Goal: Use online tool/utility: Utilize a website feature to perform a specific function

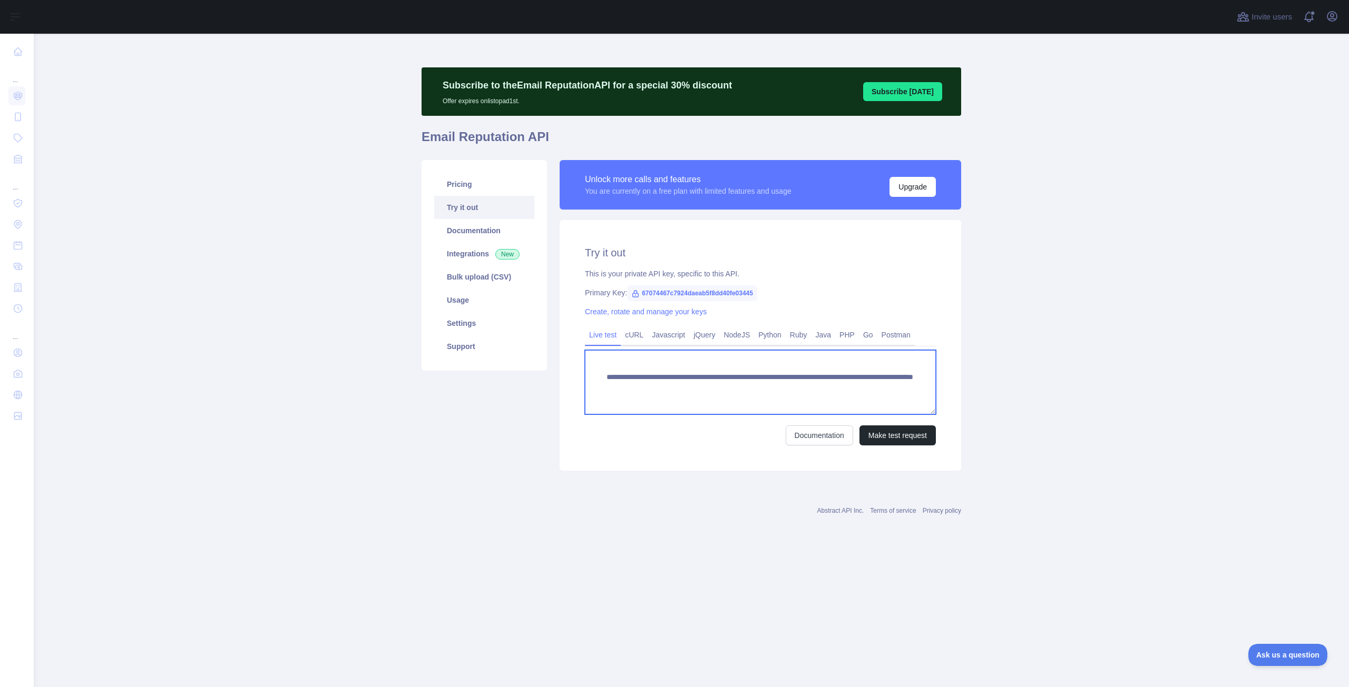
drag, startPoint x: 788, startPoint y: 389, endPoint x: 877, endPoint y: 392, distance: 88.6
click at [877, 392] on textarea "**********" at bounding box center [760, 382] width 351 height 64
click at [806, 386] on textarea "**********" at bounding box center [760, 382] width 351 height 64
paste textarea "**********"
click at [894, 442] on button "Make test request" at bounding box center [897, 436] width 76 height 20
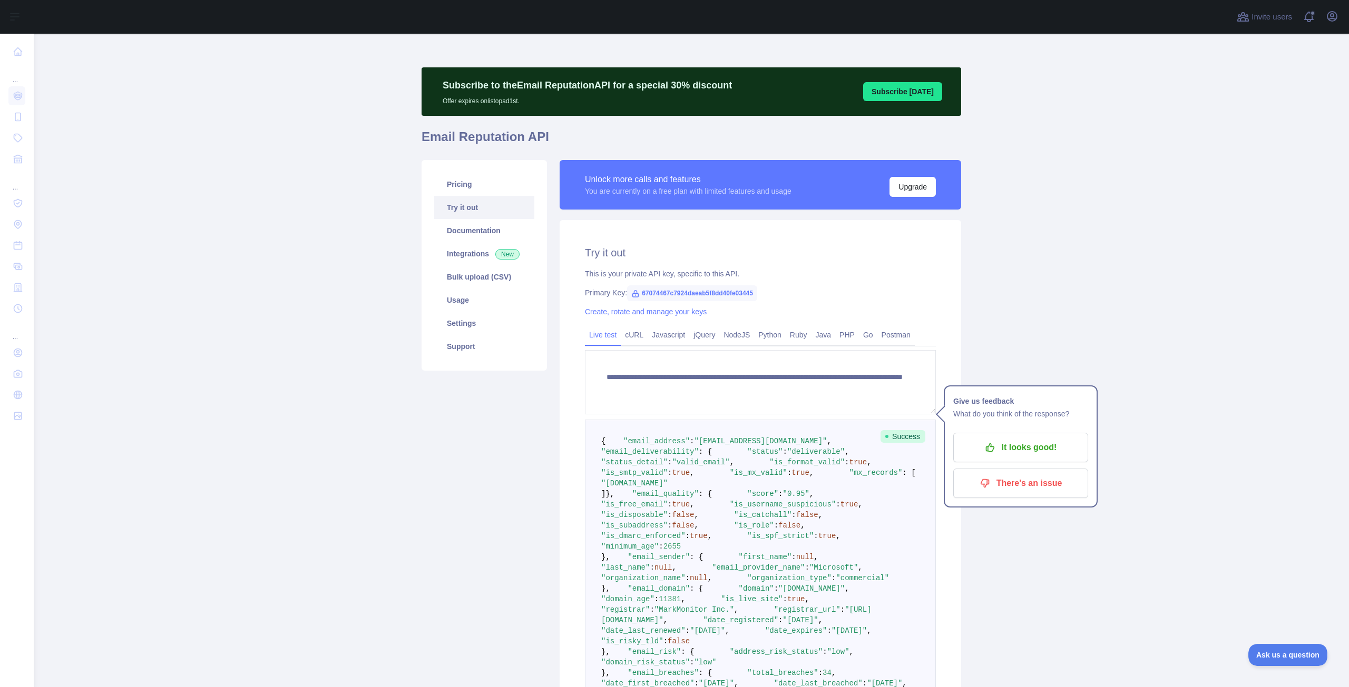
click at [1118, 383] on main "**********" at bounding box center [691, 361] width 1315 height 654
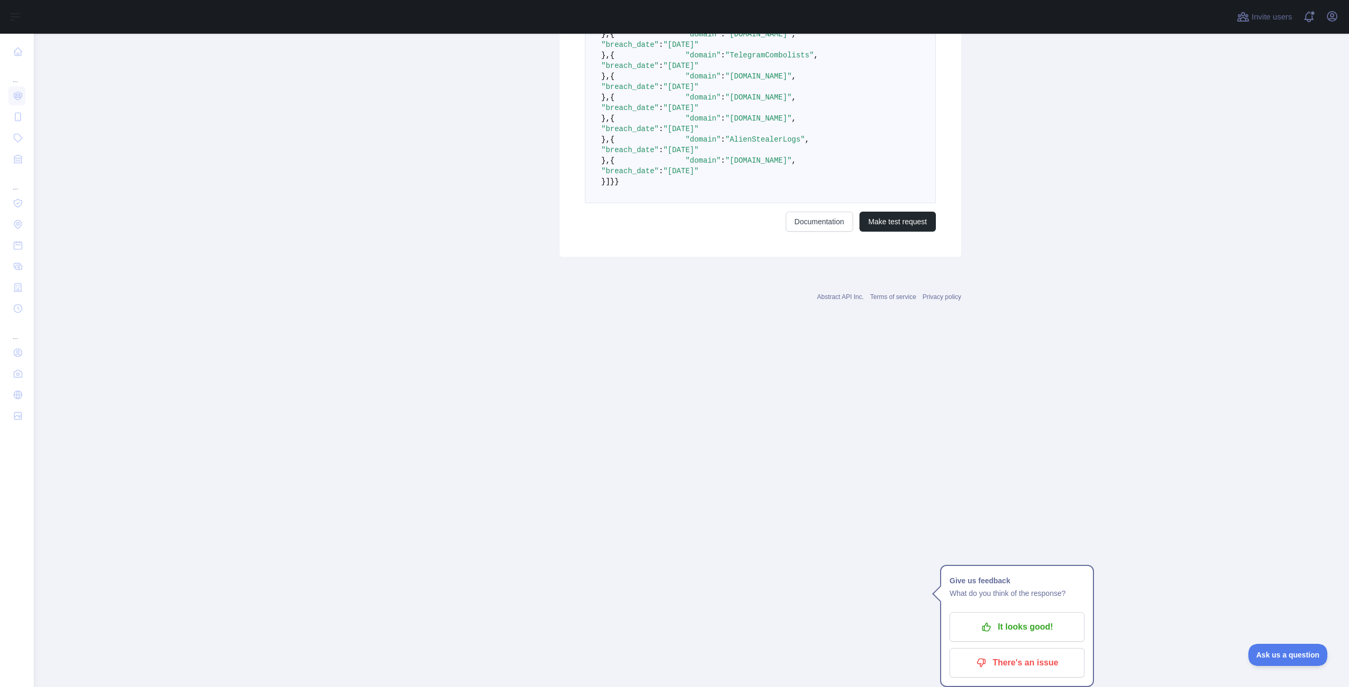
scroll to position [1896, 0]
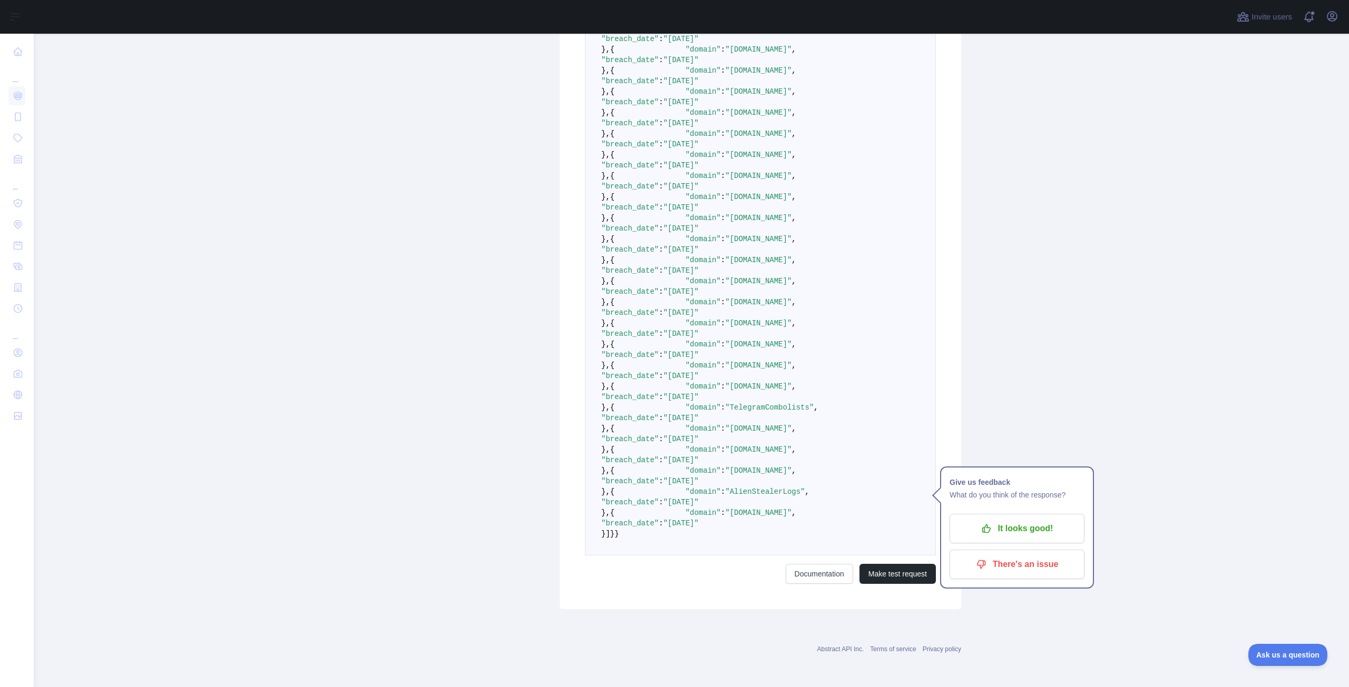
click at [1064, 394] on main "**********" at bounding box center [691, 361] width 1315 height 654
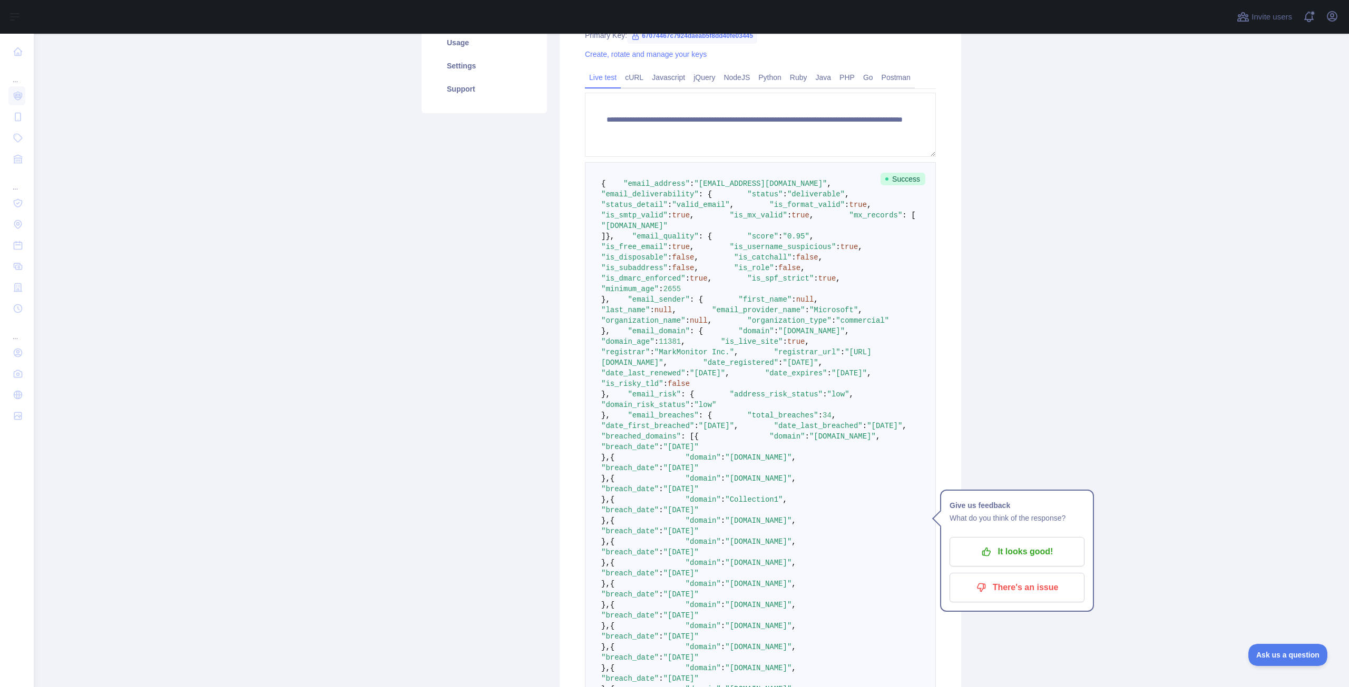
scroll to position [316, 0]
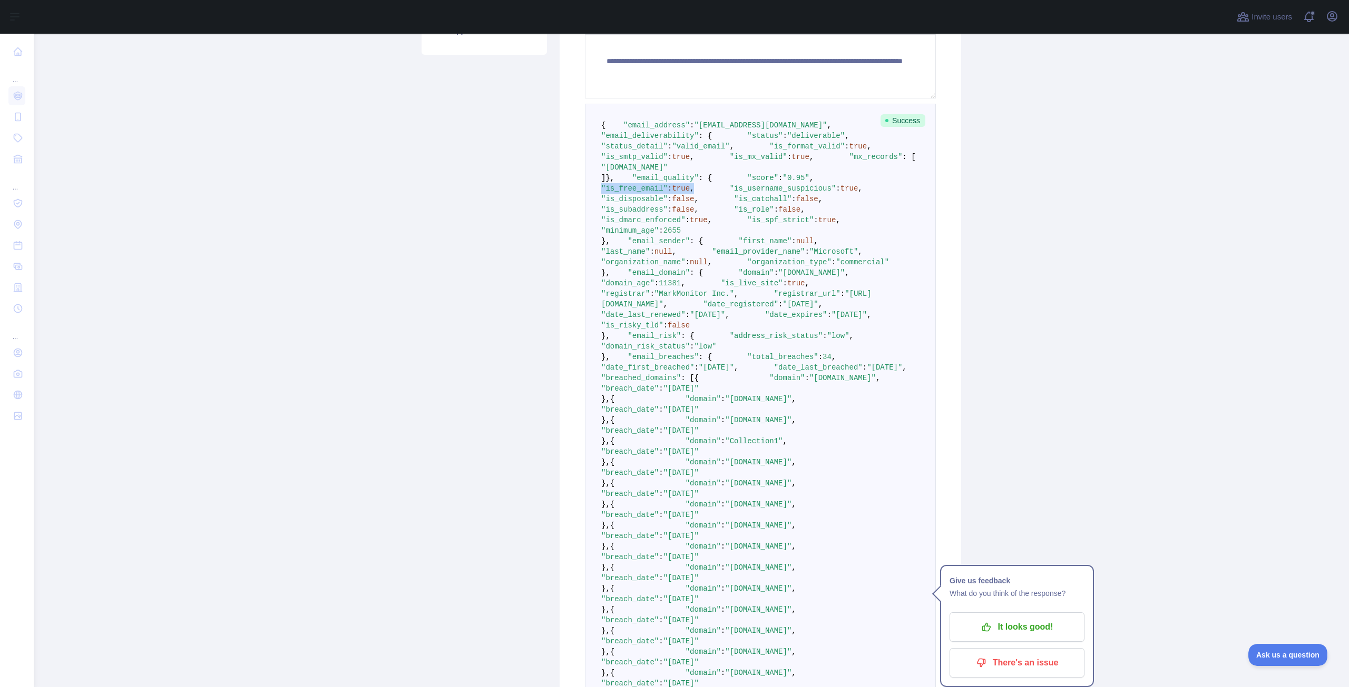
drag, startPoint x: 629, startPoint y: 269, endPoint x: 722, endPoint y: 270, distance: 92.7
click at [722, 270] on pre "{ "email_address" : "[EMAIL_ADDRESS][DOMAIN_NAME]" , "email_deliverability" : {…" at bounding box center [760, 610] width 351 height 1012
drag, startPoint x: 635, startPoint y: 283, endPoint x: 752, endPoint y: 285, distance: 116.4
click at [752, 193] on span ""is_username_suspicious" : true ," at bounding box center [778, 188] width 168 height 8
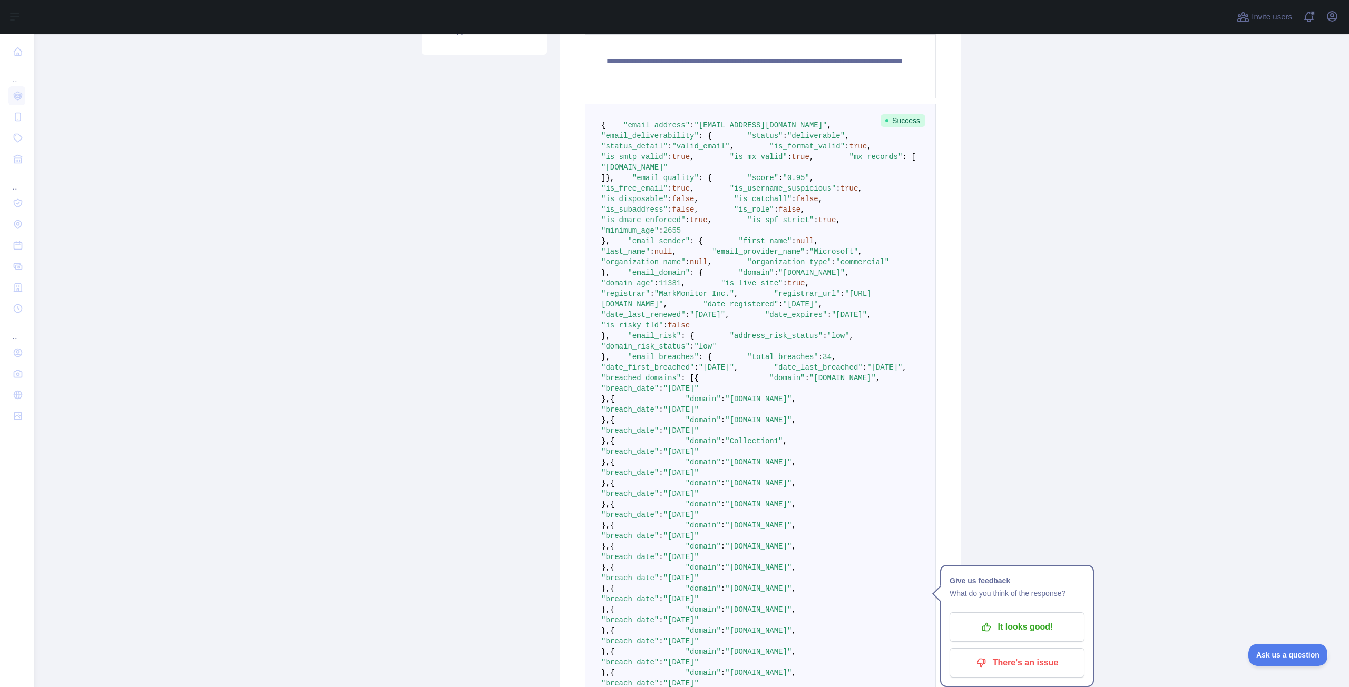
click at [858, 193] on span "," at bounding box center [860, 188] width 4 height 8
click at [785, 269] on pre "{ "email_address" : "[EMAIL_ADDRESS][DOMAIN_NAME]" , "email_deliverability" : {…" at bounding box center [760, 610] width 351 height 1012
click at [800, 415] on pre "{ "email_address" : "[EMAIL_ADDRESS][DOMAIN_NAME]" , "email_deliverability" : {…" at bounding box center [760, 610] width 351 height 1012
drag, startPoint x: 630, startPoint y: 281, endPoint x: 785, endPoint y: 304, distance: 157.1
click at [785, 304] on pre "{ "email_address" : "[EMAIL_ADDRESS][DOMAIN_NAME]" , "email_deliverability" : {…" at bounding box center [760, 610] width 351 height 1012
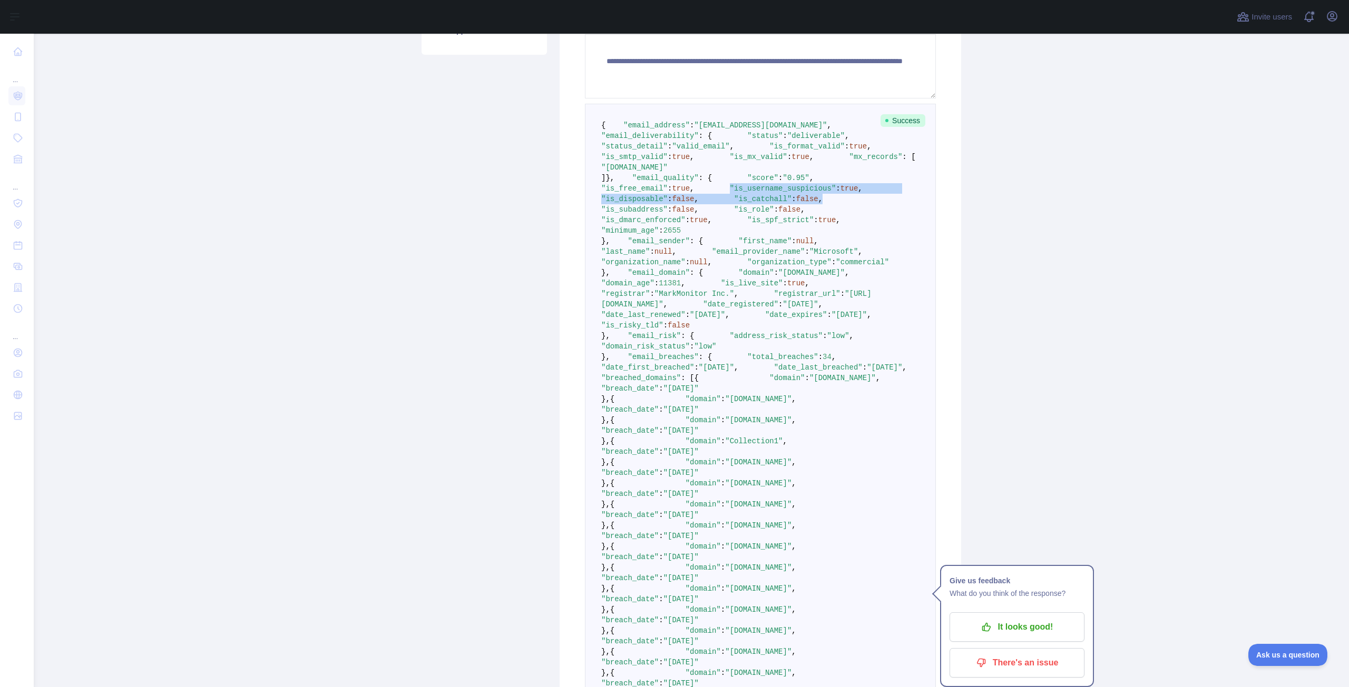
click at [780, 290] on pre "{ "email_address" : "[EMAIL_ADDRESS][DOMAIN_NAME]" , "email_deliverability" : {…" at bounding box center [760, 610] width 351 height 1012
click at [730, 193] on span ""is_username_suspicious"" at bounding box center [783, 188] width 106 height 8
drag, startPoint x: 634, startPoint y: 282, endPoint x: 768, endPoint y: 283, distance: 133.8
click at [768, 283] on pre "{ "email_address" : "[EMAIL_ADDRESS][DOMAIN_NAME]" , "email_deliverability" : {…" at bounding box center [760, 610] width 351 height 1012
drag, startPoint x: 626, startPoint y: 269, endPoint x: 775, endPoint y: 273, distance: 148.6
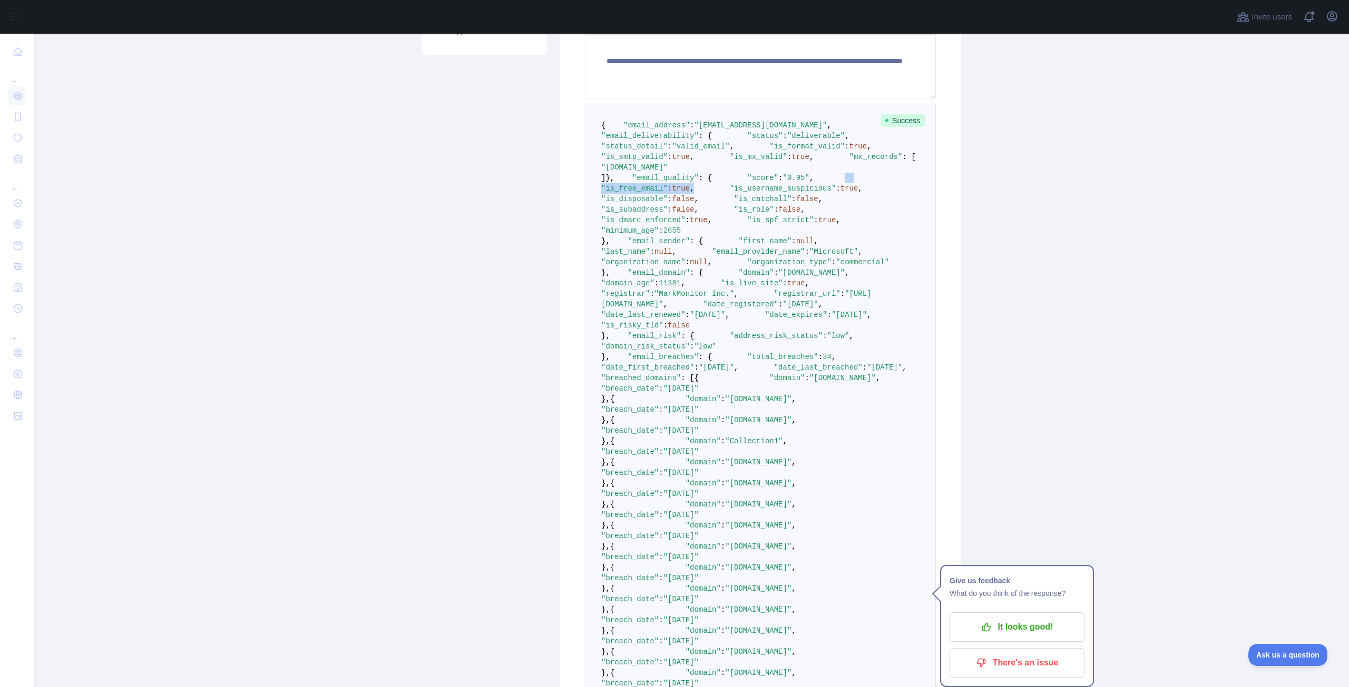
click at [775, 273] on pre "{ "email_address" : "[EMAIL_ADDRESS][DOMAIN_NAME]" , "email_deliverability" : {…" at bounding box center [760, 610] width 351 height 1012
drag, startPoint x: 625, startPoint y: 262, endPoint x: 726, endPoint y: 265, distance: 100.7
click at [726, 265] on pre "{ "email_address" : "[EMAIL_ADDRESS][DOMAIN_NAME]" , "email_deliverability" : {…" at bounding box center [760, 610] width 351 height 1012
click at [726, 260] on pre "{ "email_address" : "[EMAIL_ADDRESS][DOMAIN_NAME]" , "email_deliverability" : {…" at bounding box center [760, 610] width 351 height 1012
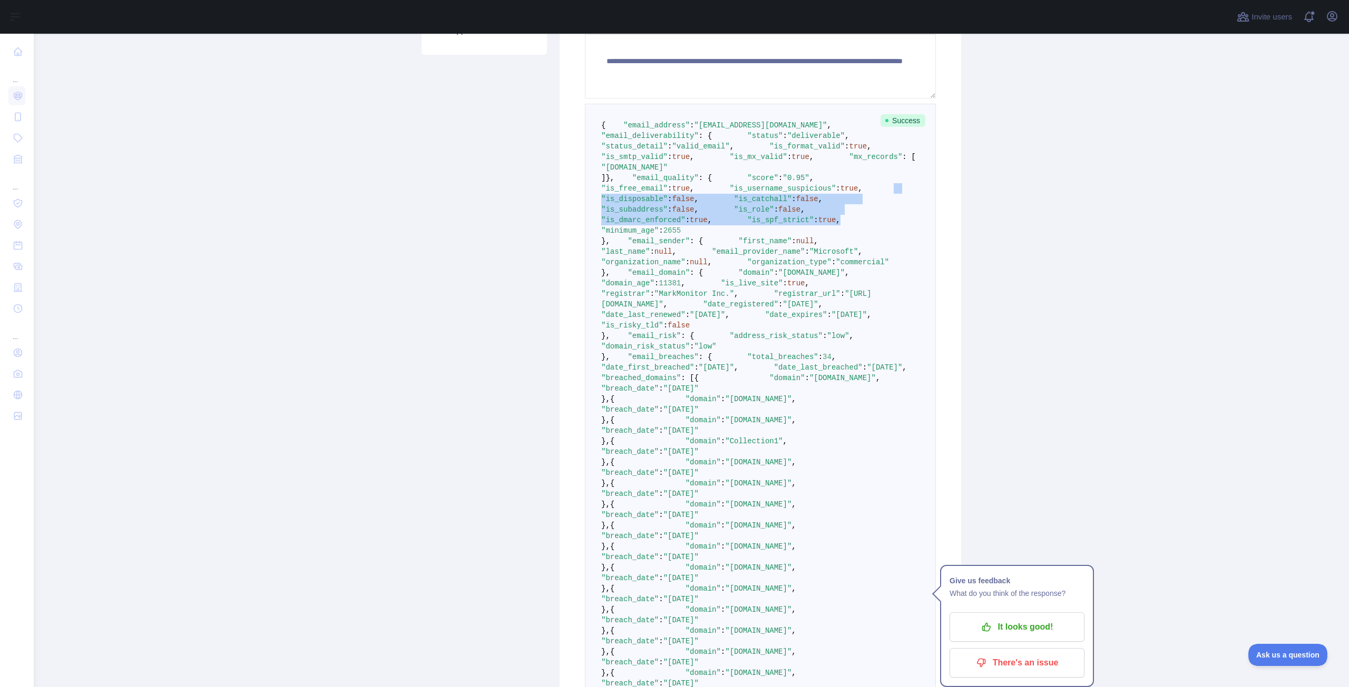
drag, startPoint x: 624, startPoint y: 289, endPoint x: 748, endPoint y: 345, distance: 135.8
click at [748, 345] on pre "{ "email_address" : "[EMAIL_ADDRESS][DOMAIN_NAME]" , "email_deliverability" : {…" at bounding box center [760, 610] width 351 height 1012
click at [741, 348] on pre "{ "email_address" : "[EMAIL_ADDRESS][DOMAIN_NAME]" , "email_deliverability" : {…" at bounding box center [760, 610] width 351 height 1012
drag, startPoint x: 731, startPoint y: 346, endPoint x: 642, endPoint y: 347, distance: 89.0
click at [642, 347] on pre "{ "email_address" : "[EMAIL_ADDRESS][DOMAIN_NAME]" , "email_deliverability" : {…" at bounding box center [760, 610] width 351 height 1012
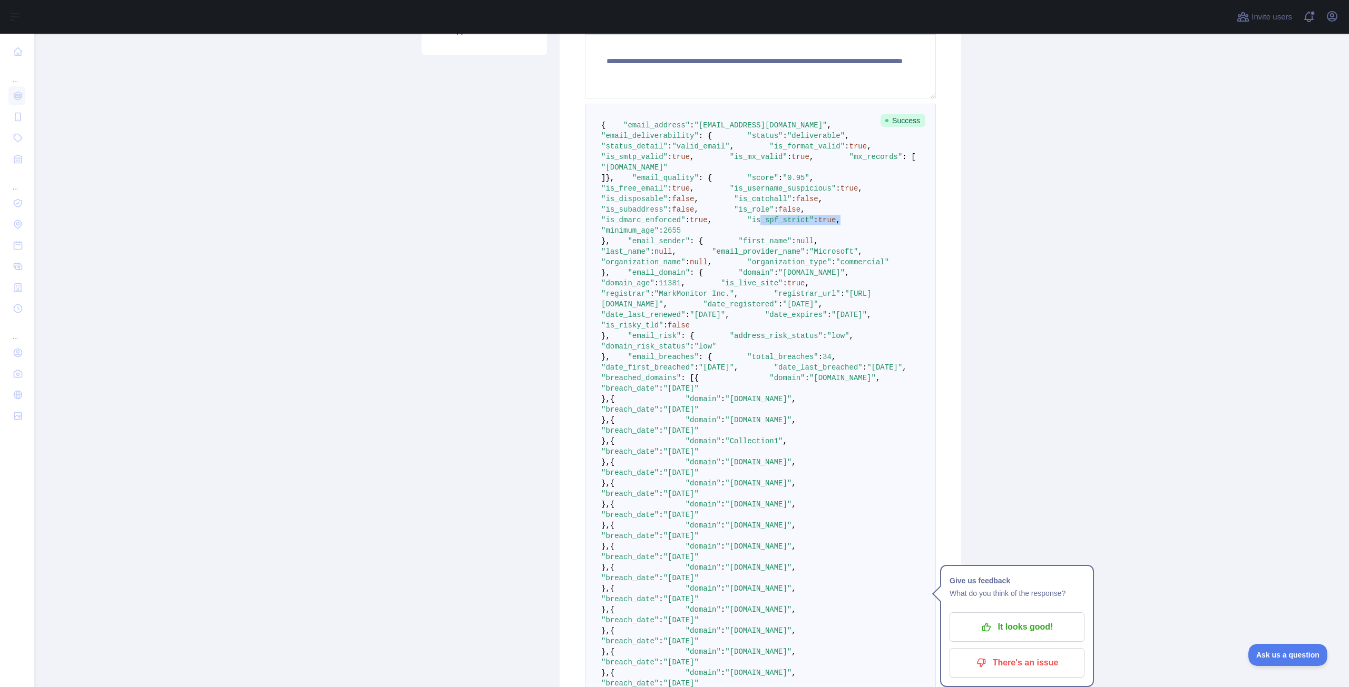
click at [747, 224] on span ""is_spf_strict"" at bounding box center [780, 220] width 66 height 8
click at [770, 318] on pre "{ "email_address" : "[EMAIL_ADDRESS][DOMAIN_NAME]" , "email_deliverability" : {…" at bounding box center [760, 610] width 351 height 1012
drag, startPoint x: 635, startPoint y: 493, endPoint x: 765, endPoint y: 490, distance: 130.1
click at [765, 490] on pre "{ "email_address" : "[EMAIL_ADDRESS][DOMAIN_NAME]" , "email_deliverability" : {…" at bounding box center [760, 610] width 351 height 1012
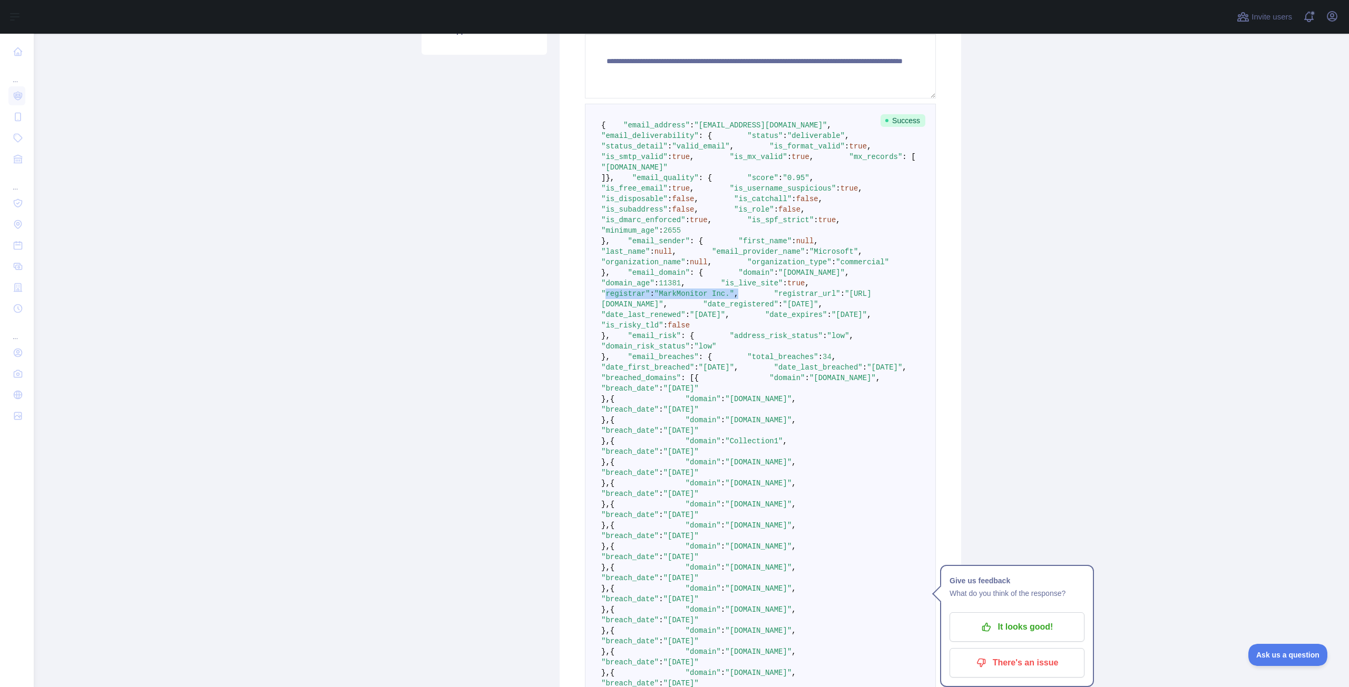
click at [765, 490] on pre "{ "email_address" : "[EMAIL_ADDRESS][DOMAIN_NAME]" , "email_deliverability" : {…" at bounding box center [760, 610] width 351 height 1012
click at [751, 309] on span ""[URL][DOMAIN_NAME]"" at bounding box center [736, 299] width 270 height 19
click at [715, 309] on span ""[URL][DOMAIN_NAME]"" at bounding box center [736, 299] width 270 height 19
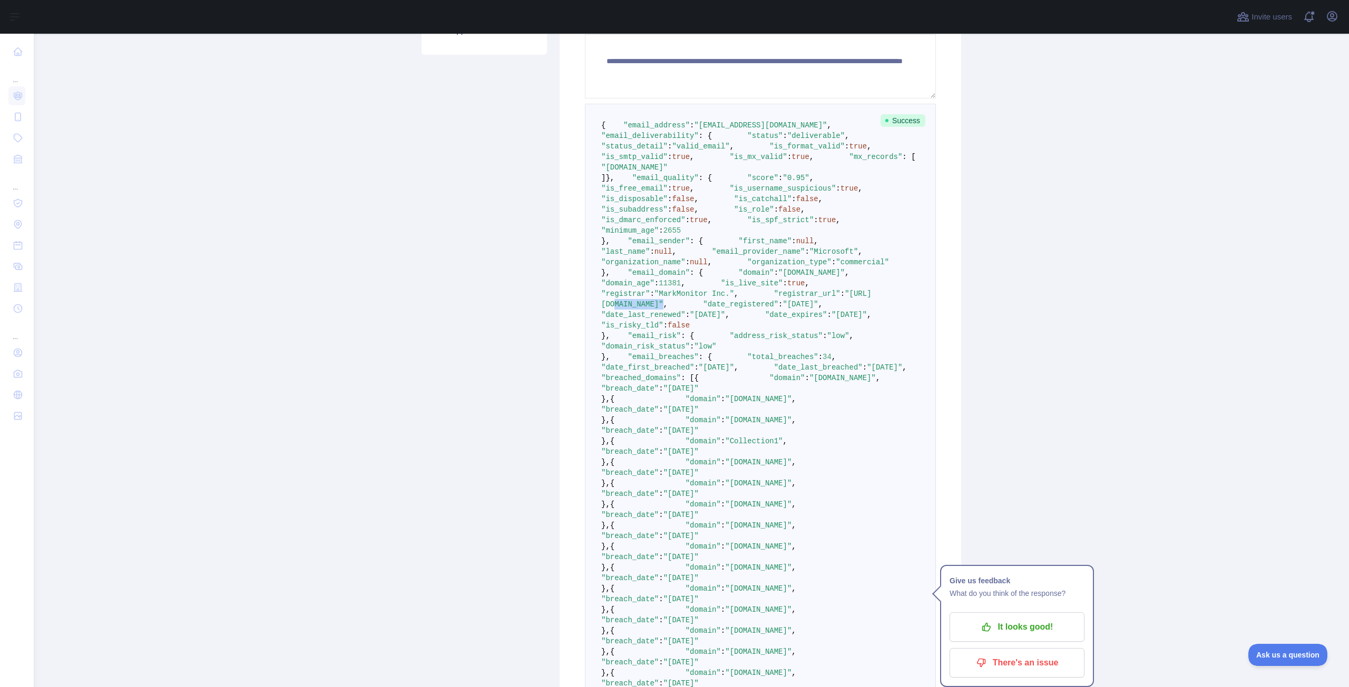
drag, startPoint x: 704, startPoint y: 505, endPoint x: 795, endPoint y: 499, distance: 91.8
click at [795, 499] on pre "{ "email_address" : "[EMAIL_ADDRESS][DOMAIN_NAME]" , "email_deliverability" : {…" at bounding box center [760, 610] width 351 height 1012
click at [785, 309] on span ""[URL][DOMAIN_NAME]"" at bounding box center [736, 299] width 270 height 19
drag, startPoint x: 711, startPoint y: 515, endPoint x: 730, endPoint y: 513, distance: 18.6
click at [782, 309] on span ""[DATE]"" at bounding box center [799, 304] width 35 height 8
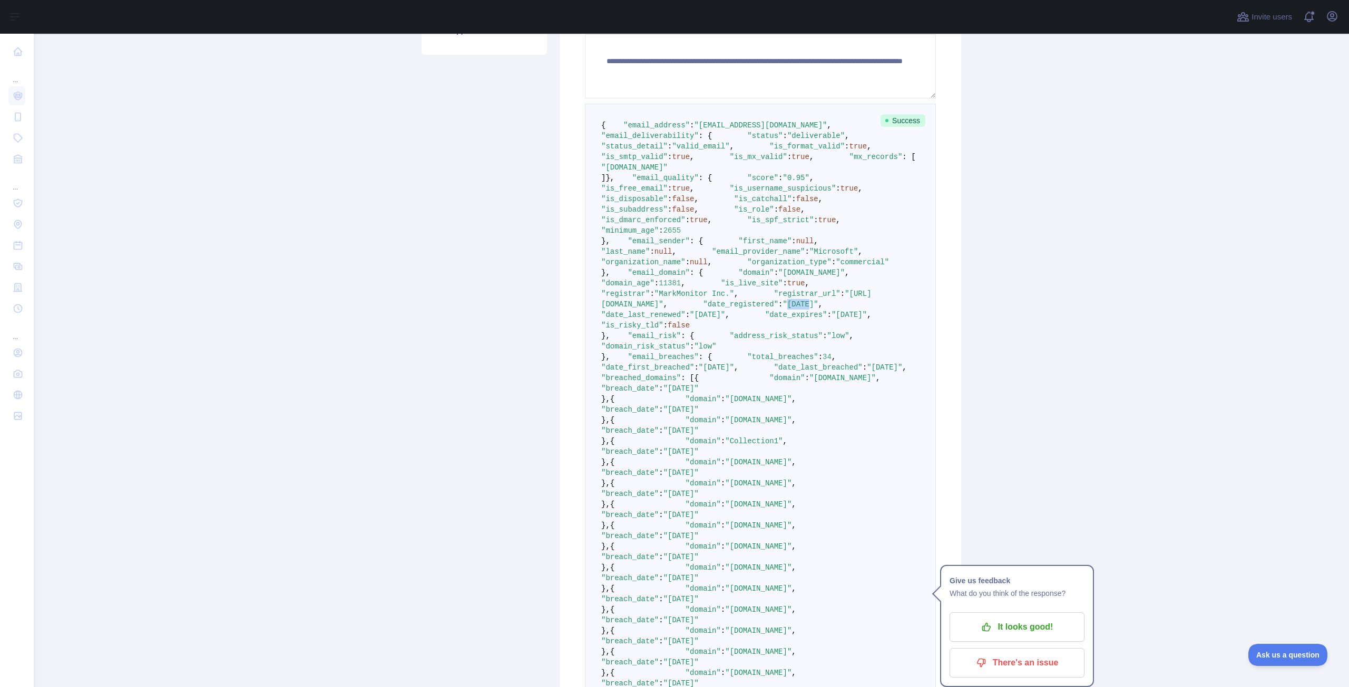
click at [782, 309] on span ""[DATE]"" at bounding box center [799, 304] width 35 height 8
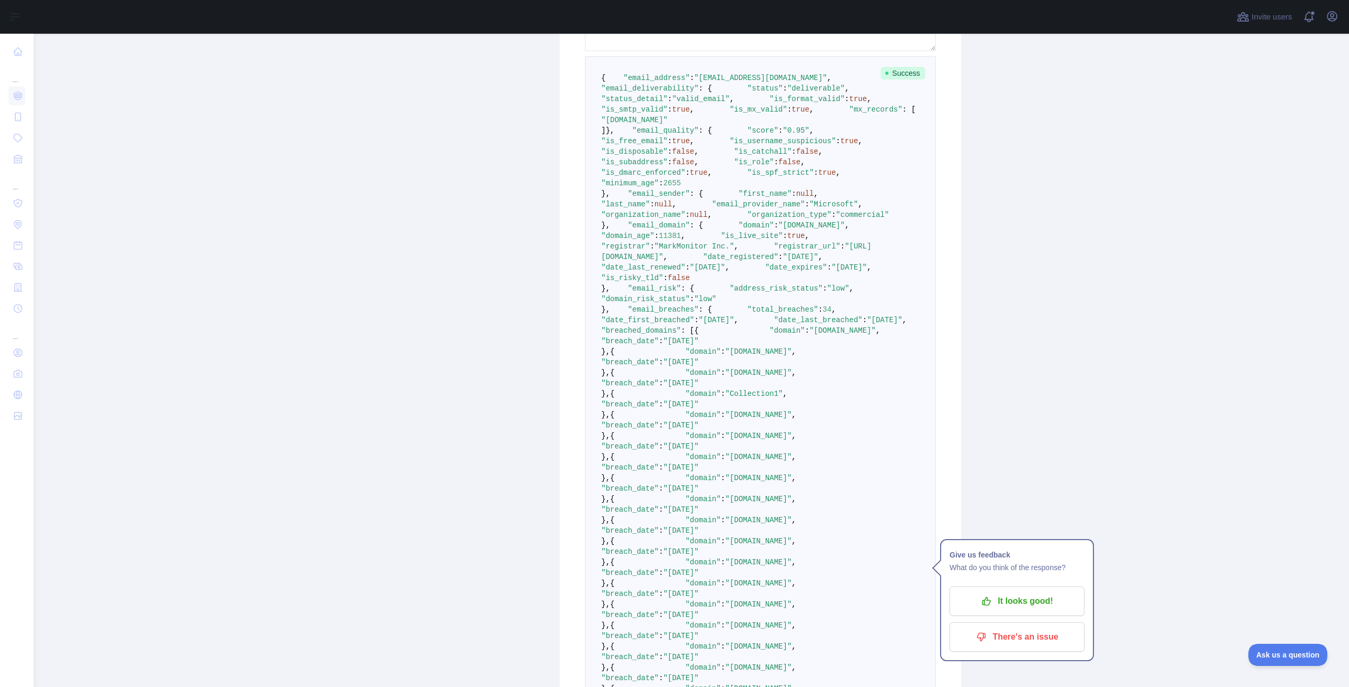
scroll to position [369, 0]
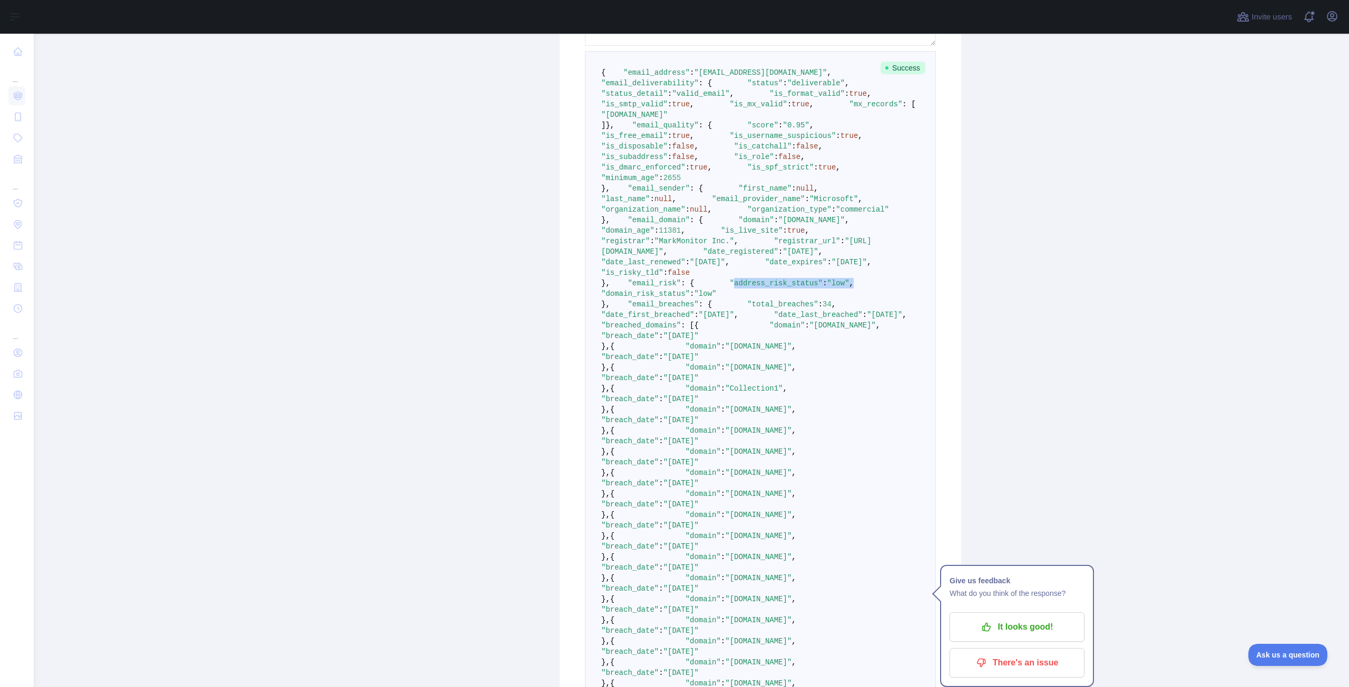
drag, startPoint x: 634, startPoint y: 527, endPoint x: 753, endPoint y: 529, distance: 119.6
click at [753, 529] on pre "{ "email_address" : "[EMAIL_ADDRESS][DOMAIN_NAME]" , "email_deliverability" : {…" at bounding box center [760, 557] width 351 height 1012
click at [784, 531] on pre "{ "email_address" : "[EMAIL_ADDRESS][DOMAIN_NAME]" , "email_deliverability" : {…" at bounding box center [760, 557] width 351 height 1012
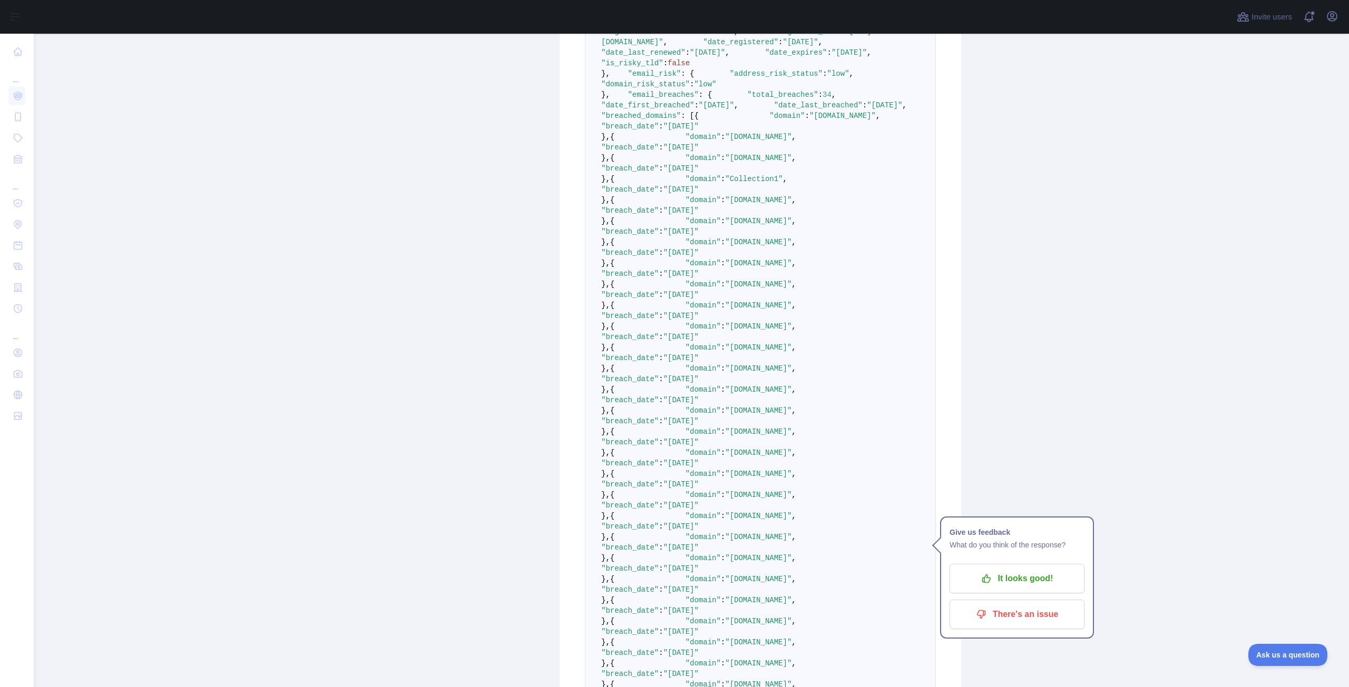
scroll to position [579, 0]
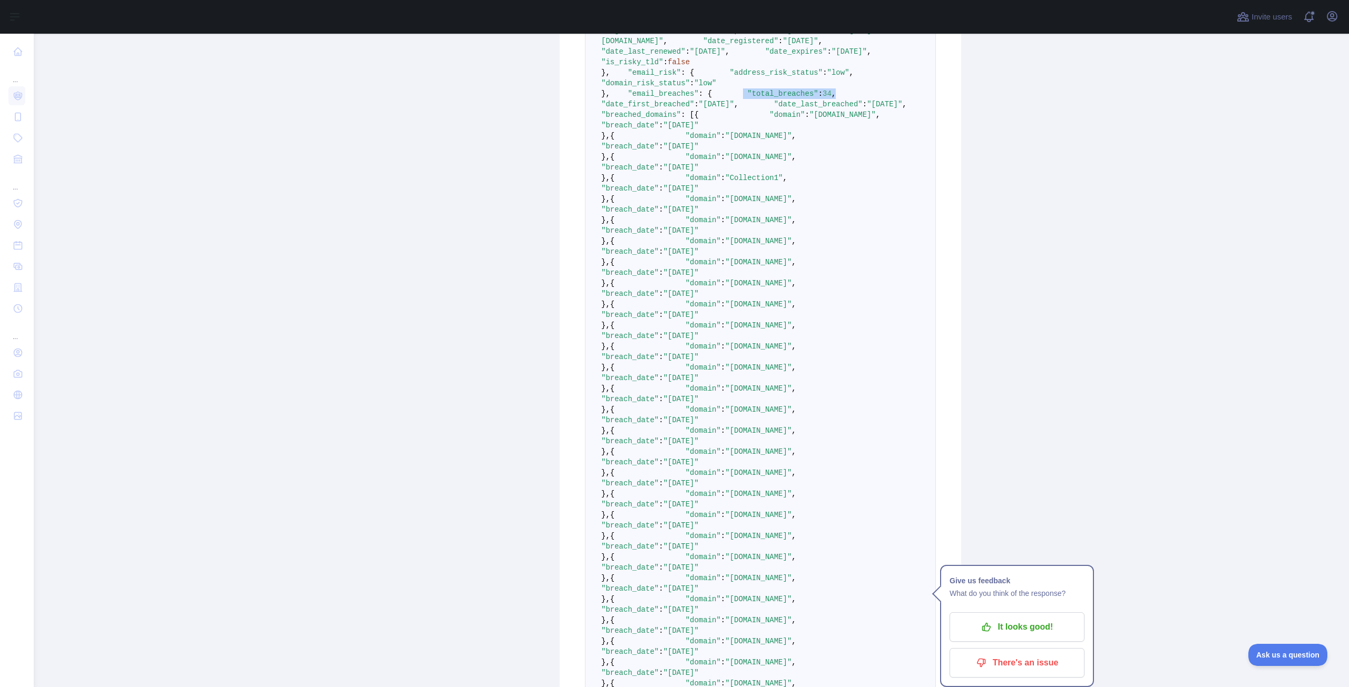
drag, startPoint x: 710, startPoint y: 358, endPoint x: 726, endPoint y: 358, distance: 15.8
click at [722, 358] on pre "{ "email_address" : "[EMAIL_ADDRESS][DOMAIN_NAME]" , "email_deliverability" : {…" at bounding box center [760, 346] width 351 height 1012
click at [726, 358] on pre "{ "email_address" : "[EMAIL_ADDRESS][DOMAIN_NAME]" , "email_deliverability" : {…" at bounding box center [760, 346] width 351 height 1012
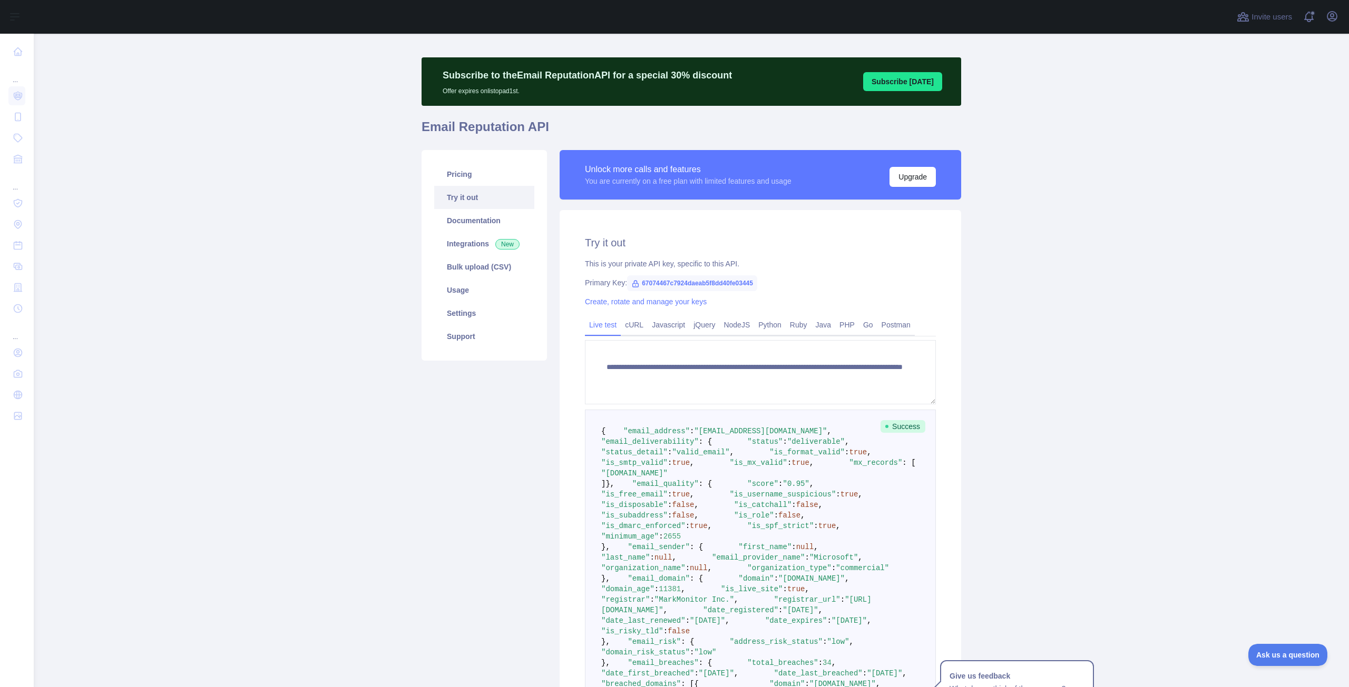
scroll to position [0, 0]
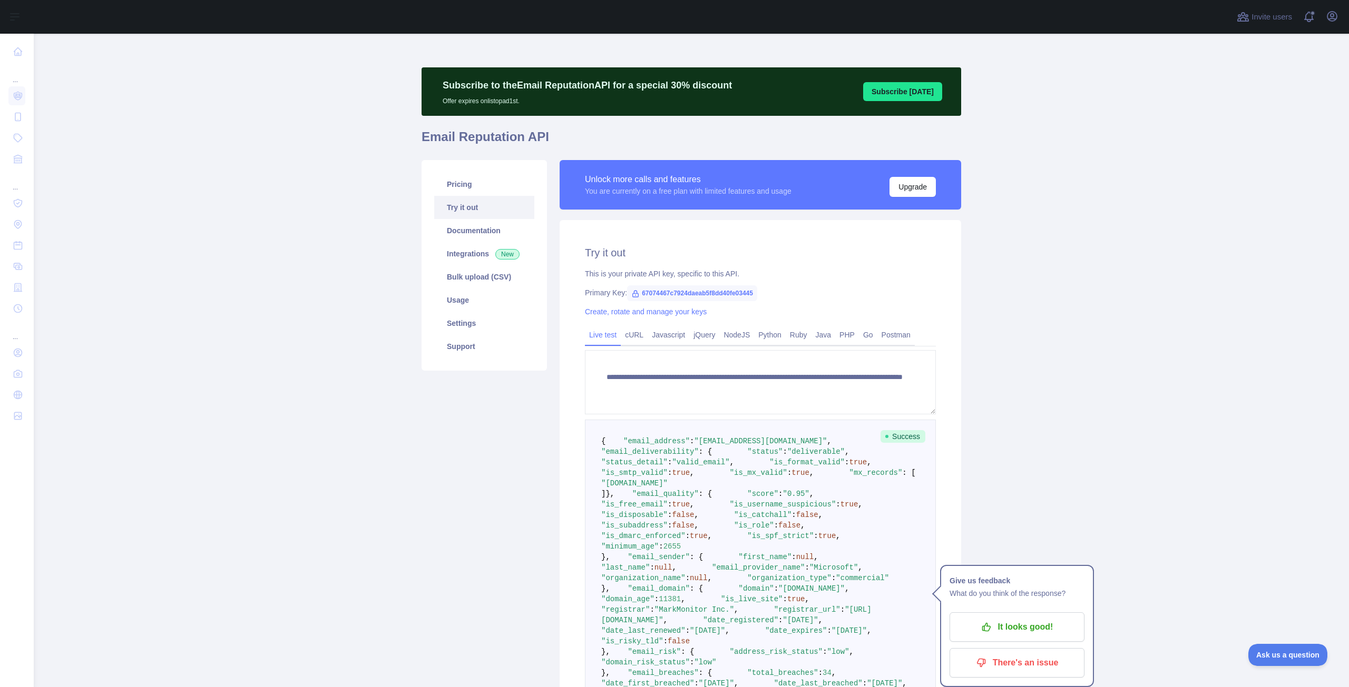
drag, startPoint x: 511, startPoint y: 423, endPoint x: 535, endPoint y: 421, distance: 23.8
click at [1011, 533] on main "**********" at bounding box center [691, 361] width 1315 height 654
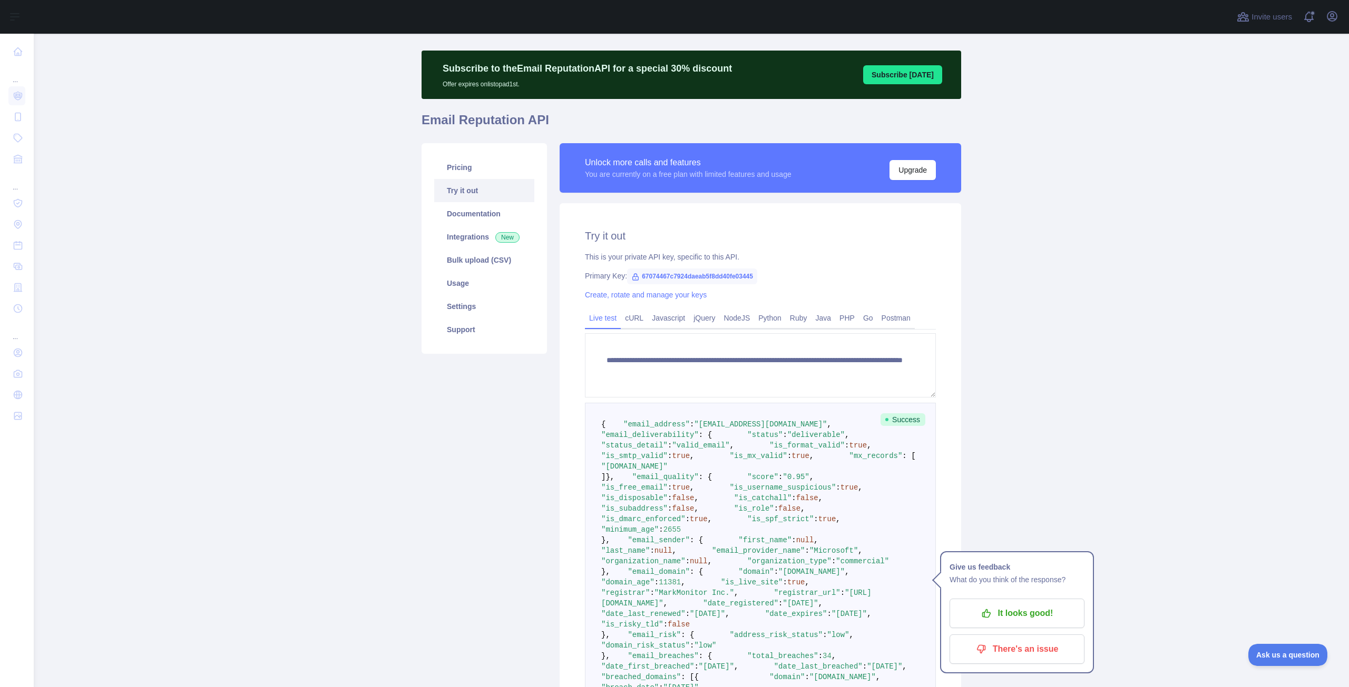
scroll to position [53, 0]
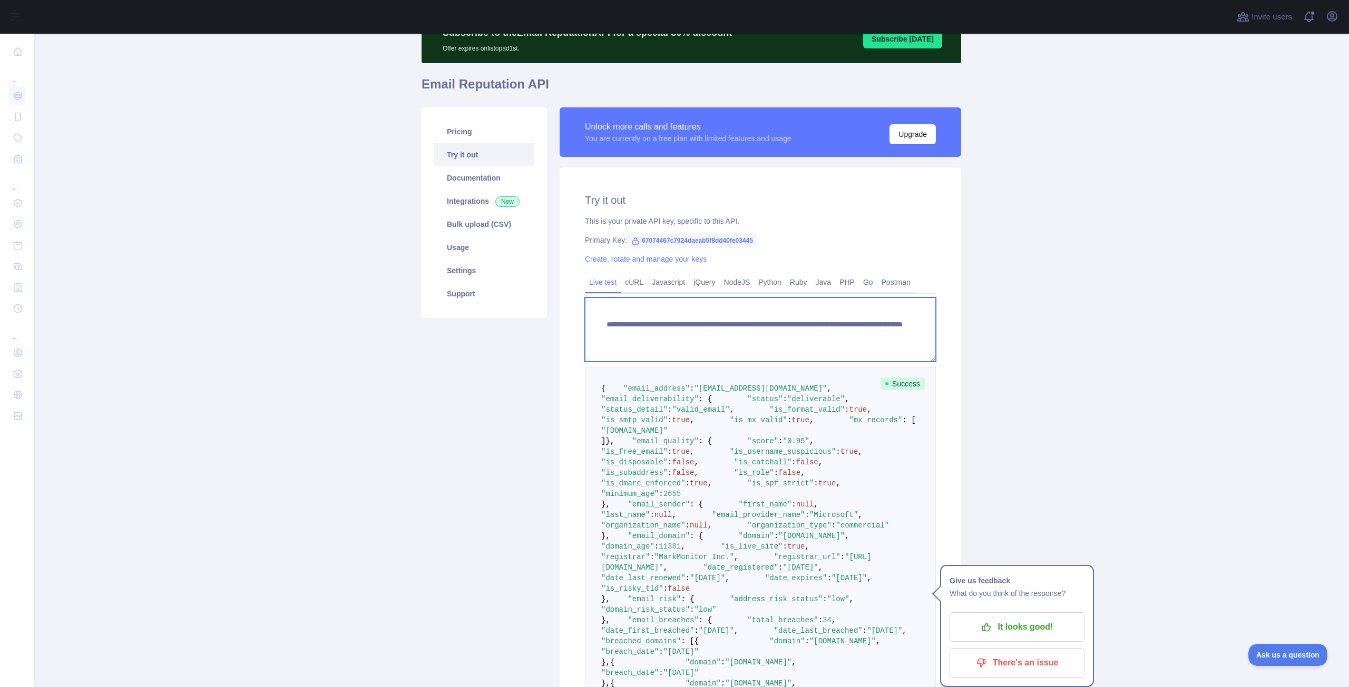
drag, startPoint x: 877, startPoint y: 335, endPoint x: 784, endPoint y: 341, distance: 92.9
click at [784, 341] on textarea "**********" at bounding box center [760, 330] width 351 height 64
paste textarea
type textarea "**********"
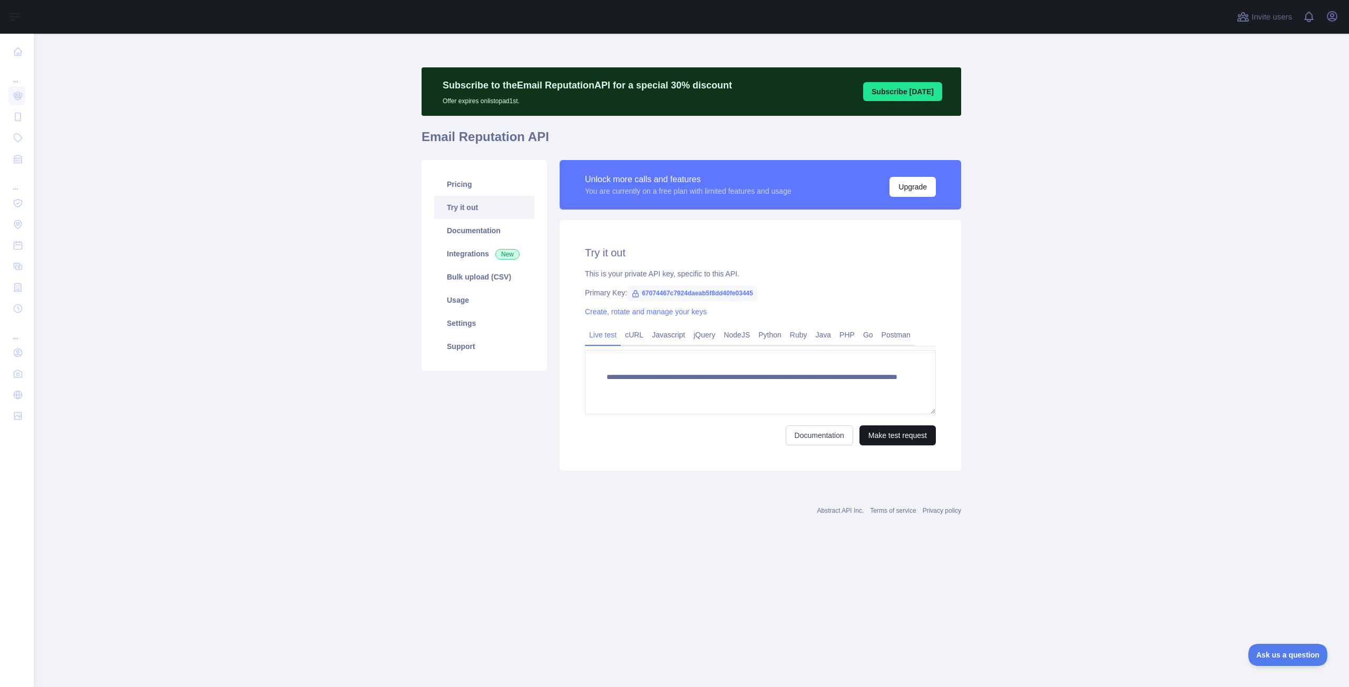
type textarea "**********"
click at [905, 444] on button "Make test request" at bounding box center [897, 436] width 76 height 20
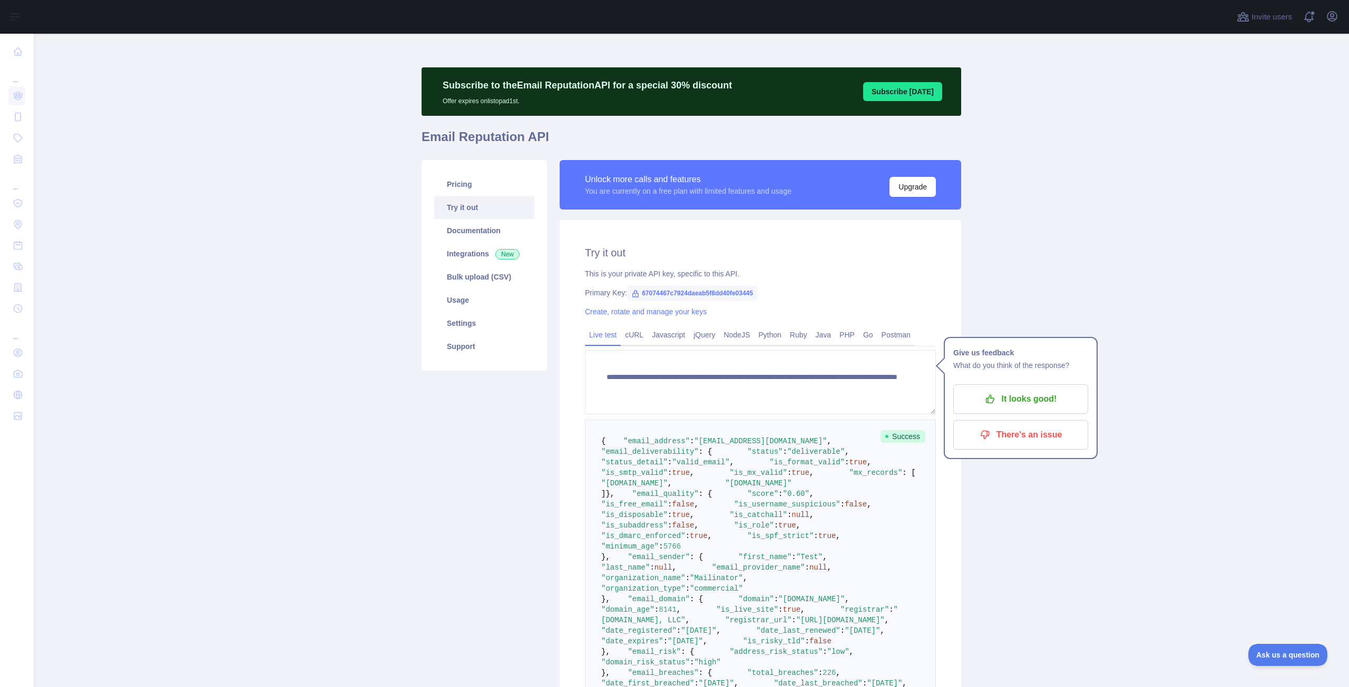
click at [1075, 291] on main "**********" at bounding box center [691, 361] width 1315 height 654
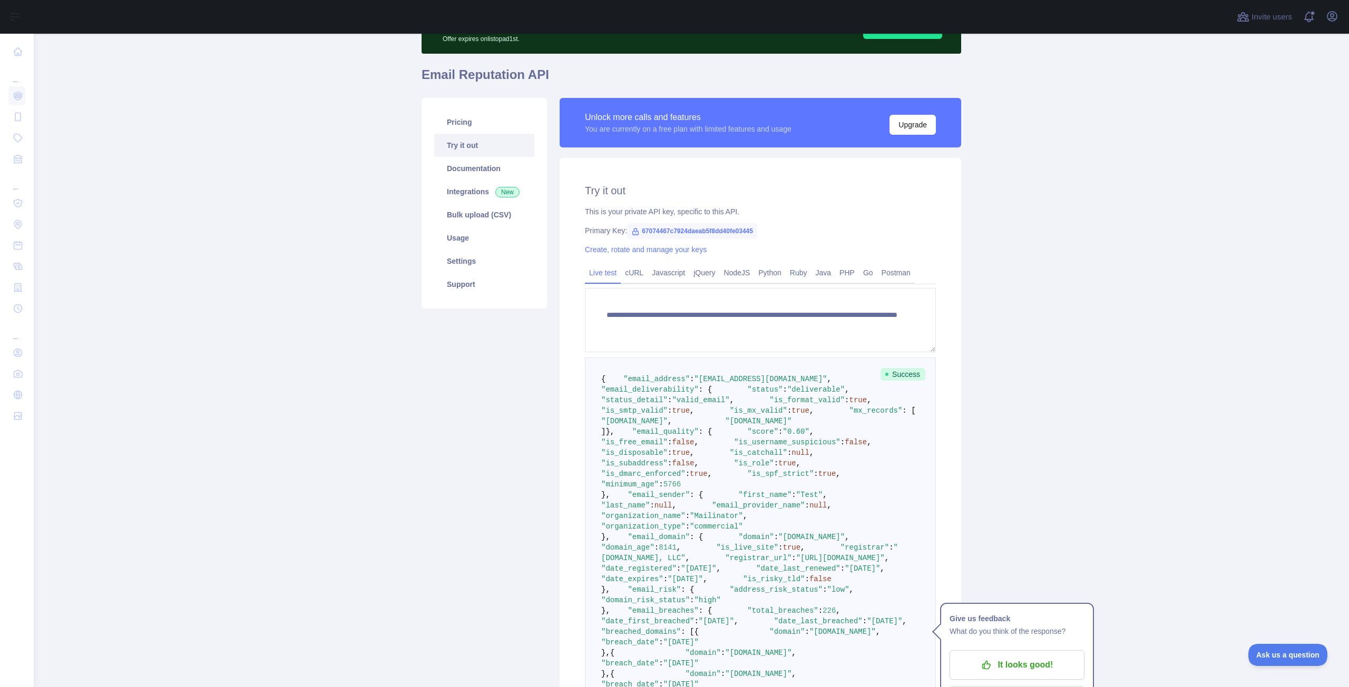
scroll to position [105, 0]
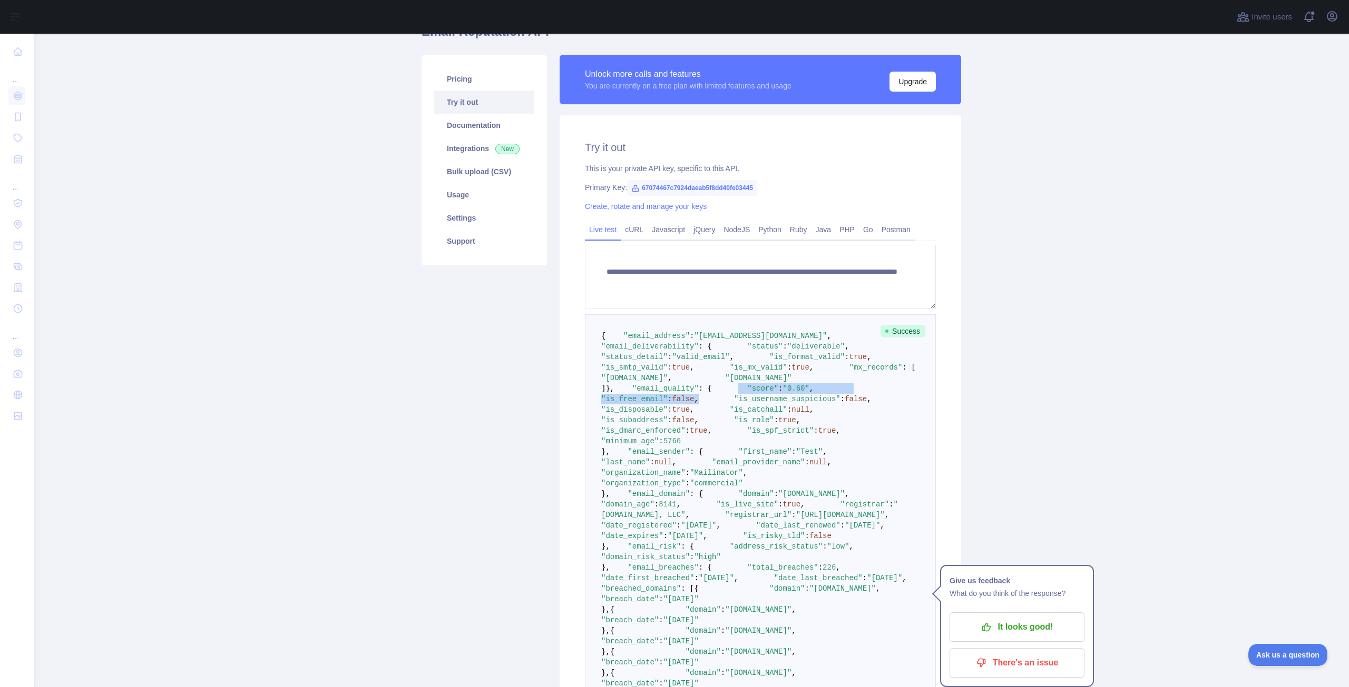
drag, startPoint x: 623, startPoint y: 486, endPoint x: 744, endPoint y: 490, distance: 121.2
drag, startPoint x: 620, startPoint y: 498, endPoint x: 743, endPoint y: 488, distance: 123.1
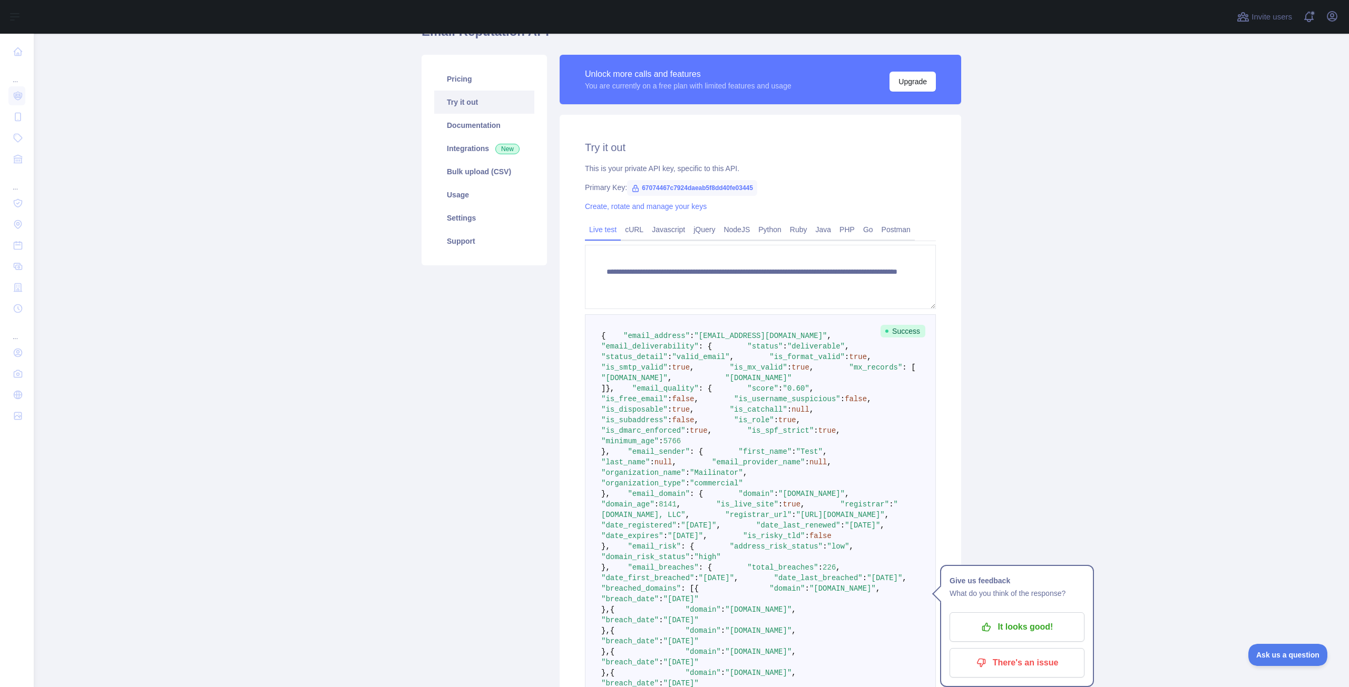
click at [667, 404] on span ""is_free_email"" at bounding box center [634, 399] width 66 height 8
click at [734, 404] on span ""is_username_suspicious"" at bounding box center [787, 399] width 106 height 8
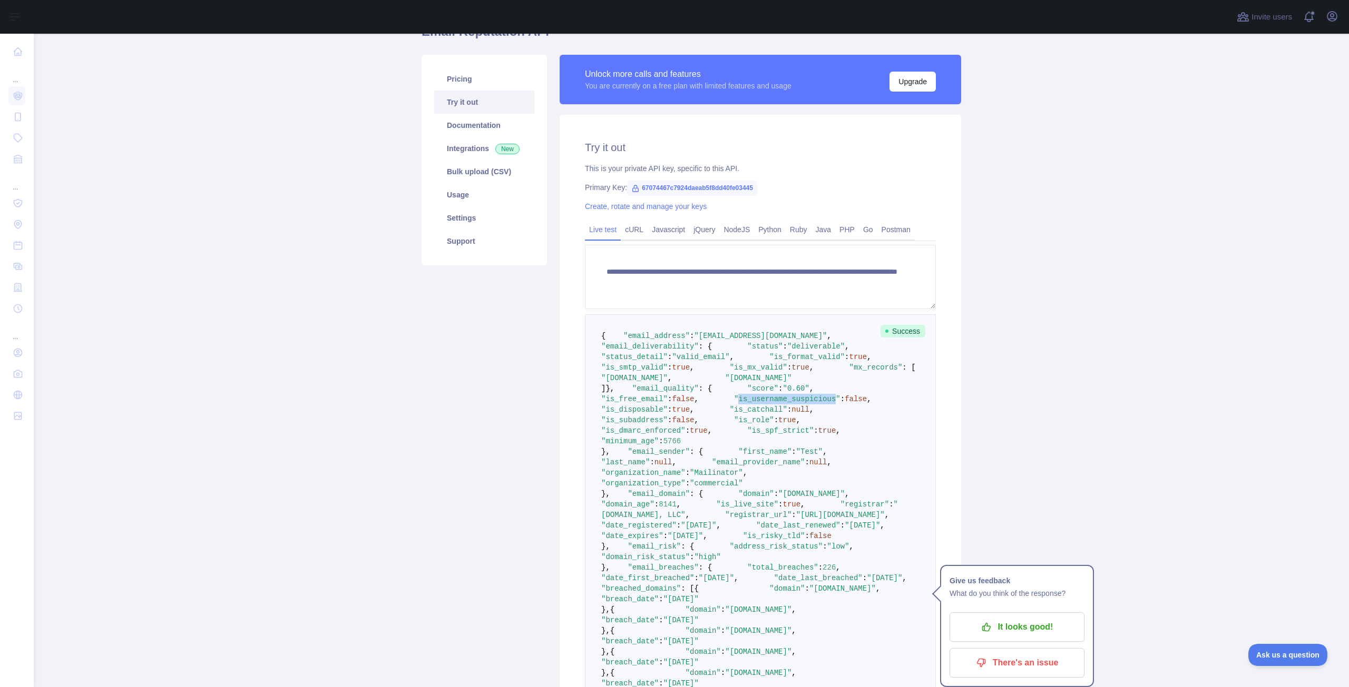
click at [734, 404] on span ""is_username_suspicious"" at bounding box center [787, 399] width 106 height 8
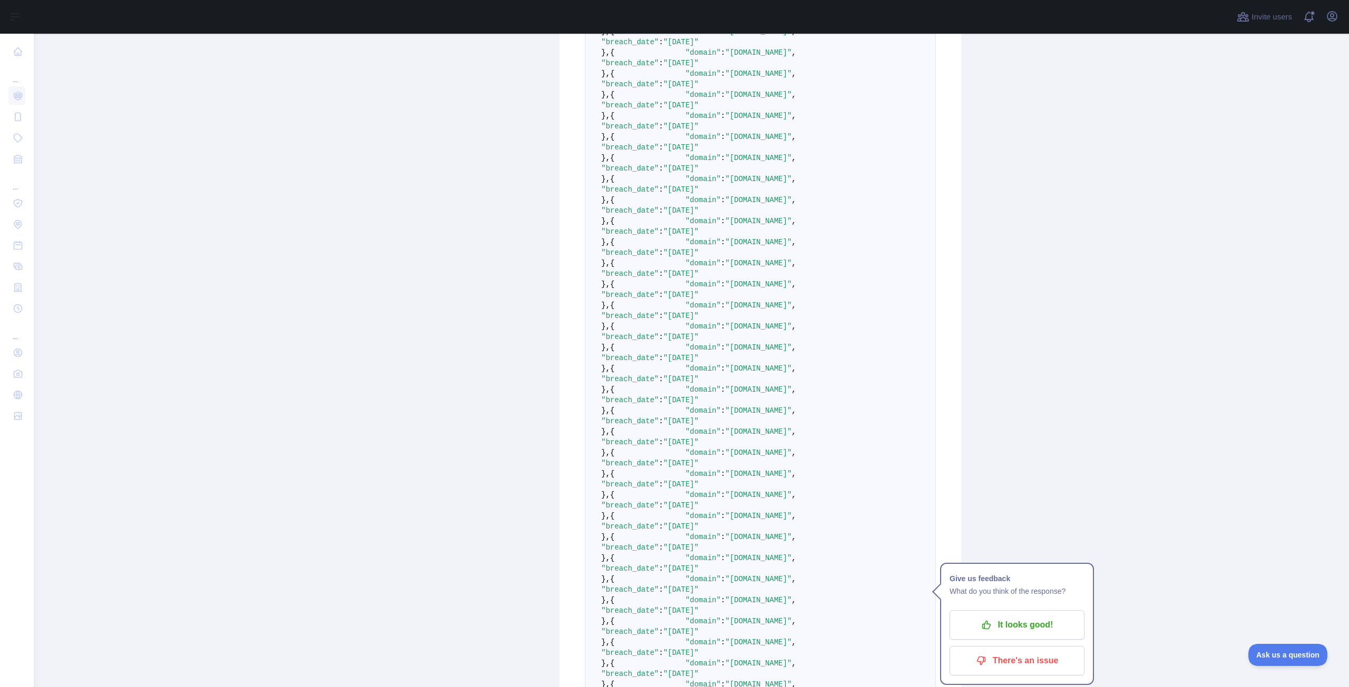
scroll to position [790, 0]
drag, startPoint x: 631, startPoint y: 158, endPoint x: 811, endPoint y: 178, distance: 181.3
drag, startPoint x: 811, startPoint y: 178, endPoint x: 804, endPoint y: 248, distance: 70.4
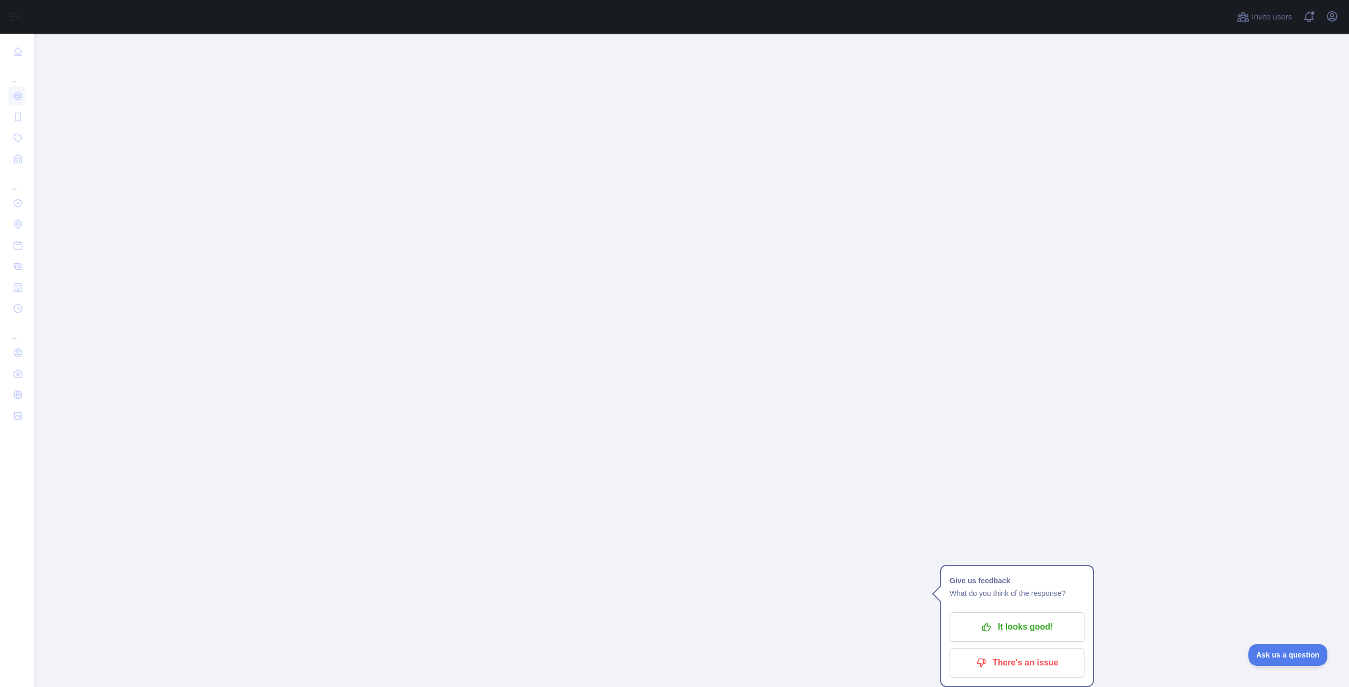
scroll to position [9210, 0]
drag, startPoint x: 706, startPoint y: 257, endPoint x: 770, endPoint y: 255, distance: 63.8
copy span "swordfantasy.com"
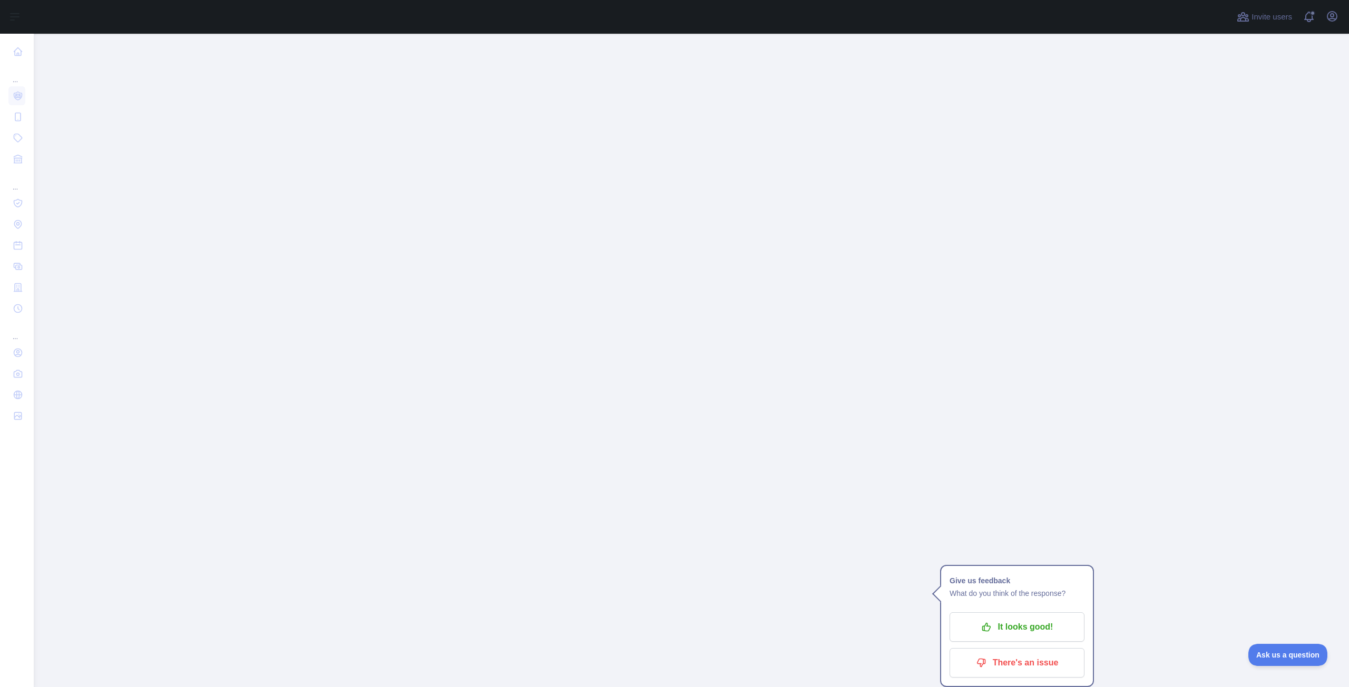
drag, startPoint x: 714, startPoint y: 341, endPoint x: 762, endPoint y: 342, distance: 48.5
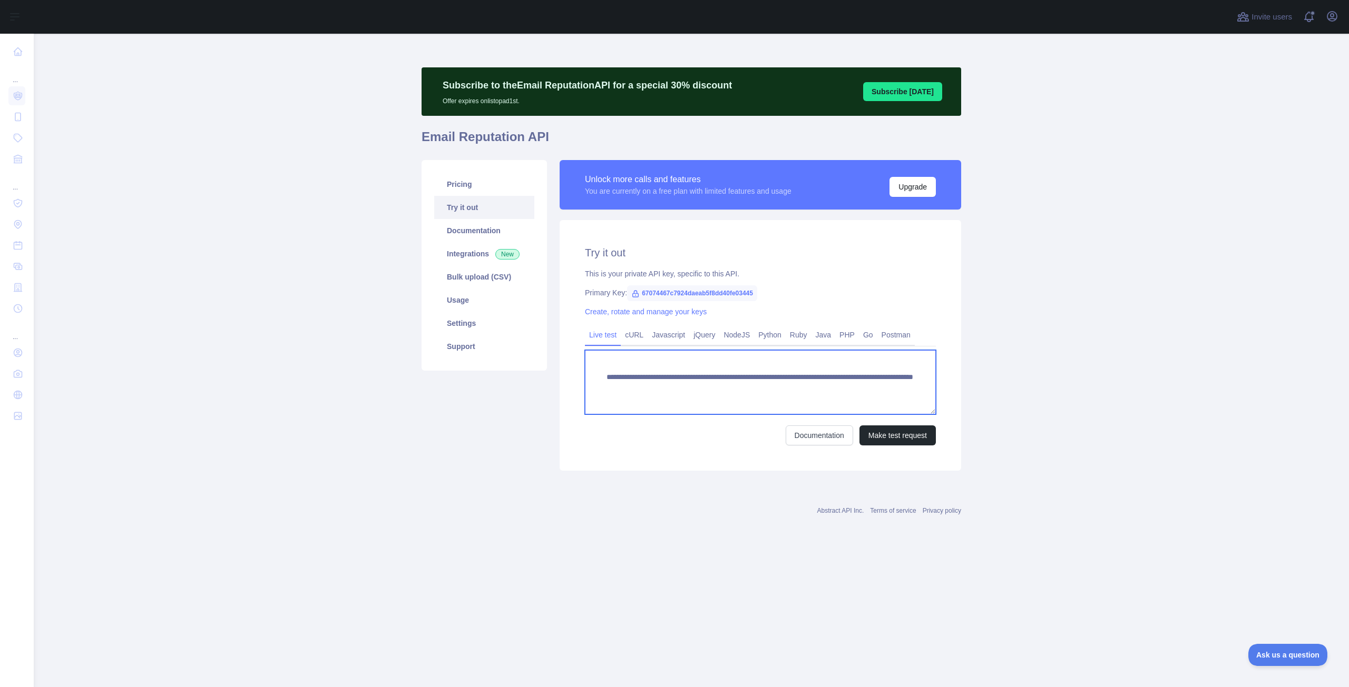
drag, startPoint x: 881, startPoint y: 383, endPoint x: 786, endPoint y: 387, distance: 94.3
click at [786, 387] on textarea "**********" at bounding box center [760, 382] width 351 height 64
paste textarea
click at [901, 434] on button "Make test request" at bounding box center [897, 436] width 76 height 20
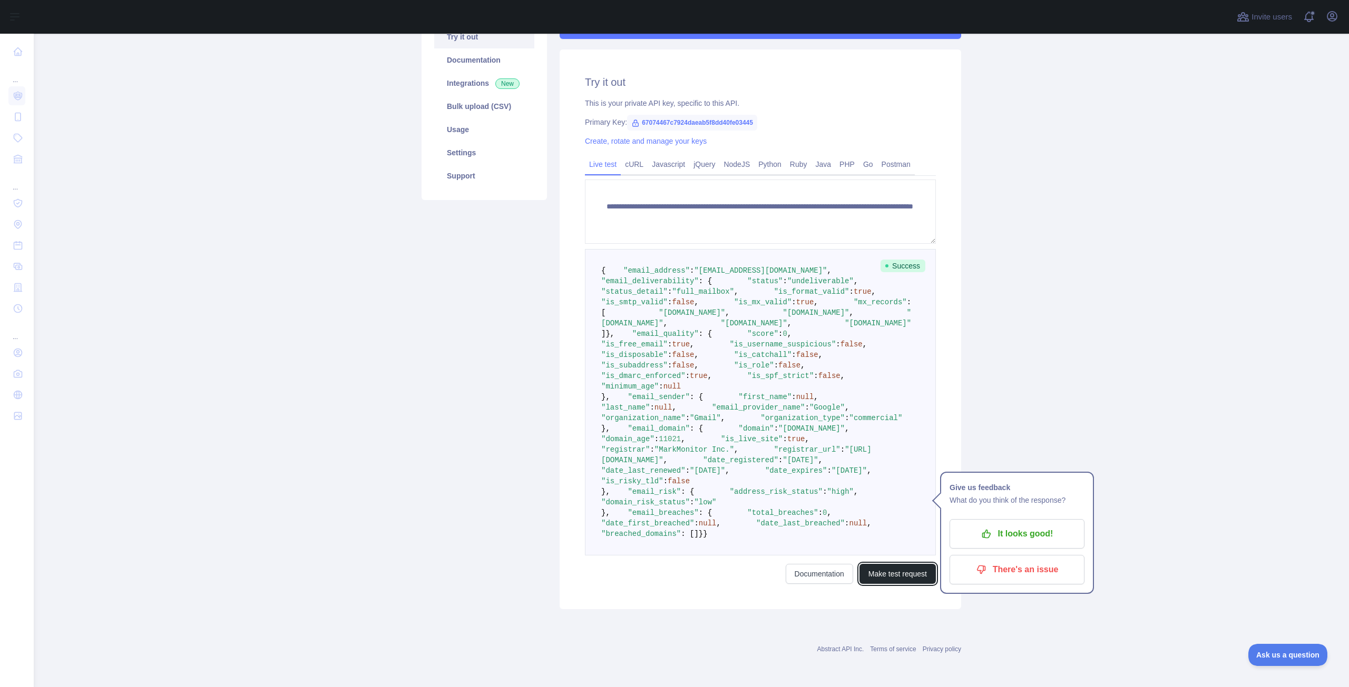
scroll to position [316, 0]
click at [831, 474] on pre "{ "email_address" : "sergoworking718@gmail.com" , "email_deliverability" : { "s…" at bounding box center [760, 402] width 351 height 307
click at [570, 296] on div "**********" at bounding box center [759, 330] width 401 height 560
drag, startPoint x: 626, startPoint y: 225, endPoint x: 694, endPoint y: 227, distance: 68.0
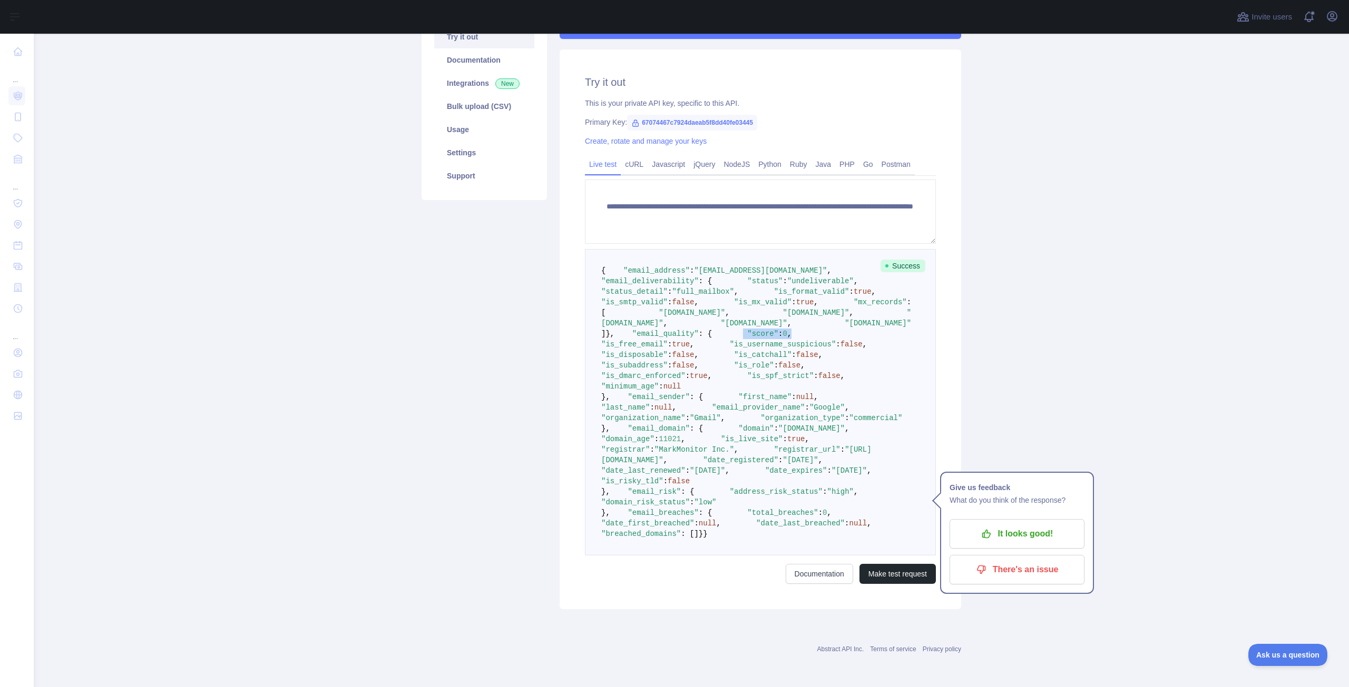
click at [694, 249] on pre "{ "email_address" : "sergoworking718@gmail.com" , "email_deliverability" : { "s…" at bounding box center [760, 402] width 351 height 307
click at [747, 330] on span ""score"" at bounding box center [762, 334] width 31 height 8
drag, startPoint x: 627, startPoint y: 227, endPoint x: 705, endPoint y: 222, distance: 78.1
click at [705, 249] on pre "{ "email_address" : "sergoworking718@gmail.com" , "email_deliverability" : { "s…" at bounding box center [760, 402] width 351 height 307
click at [695, 249] on pre "{ "email_address" : "sergoworking718@gmail.com" , "email_deliverability" : { "s…" at bounding box center [760, 402] width 351 height 307
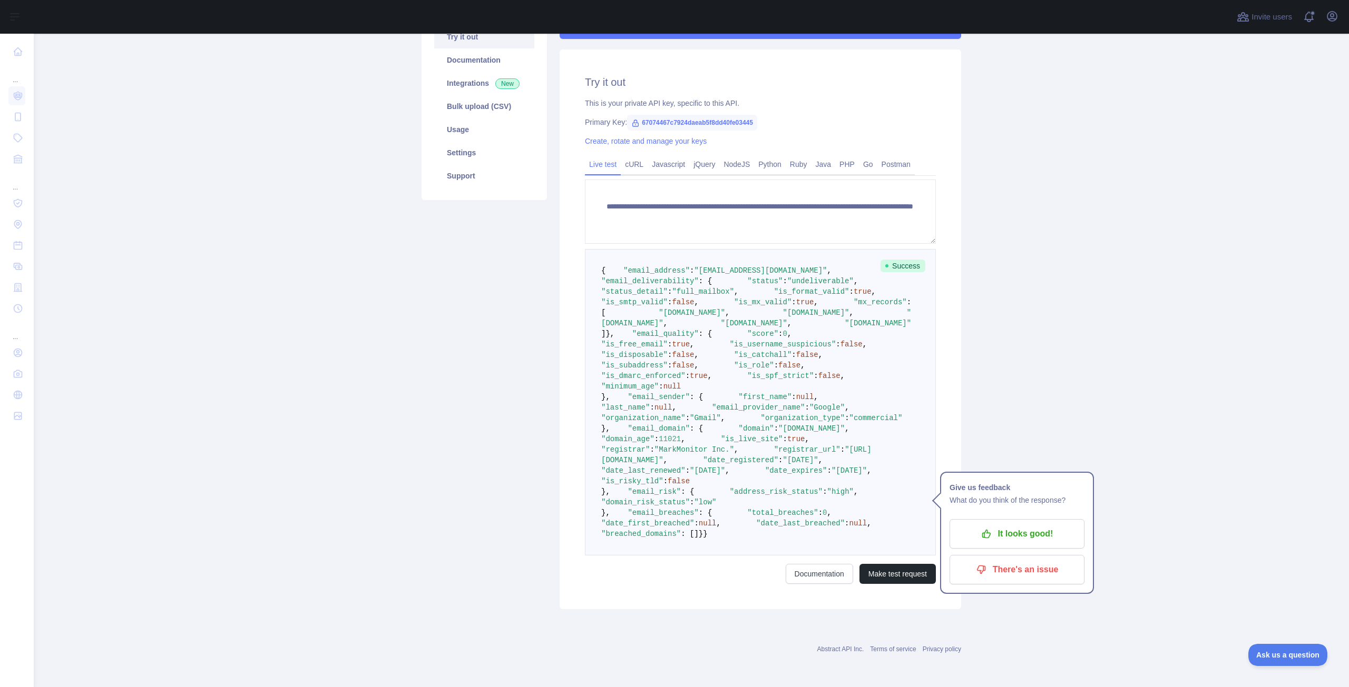
click at [778, 330] on span ":" at bounding box center [780, 334] width 4 height 8
click at [704, 249] on pre "{ "email_address" : "sergoworking718@gmail.com" , "email_deliverability" : { "s…" at bounding box center [760, 402] width 351 height 307
drag, startPoint x: 628, startPoint y: 240, endPoint x: 734, endPoint y: 228, distance: 106.6
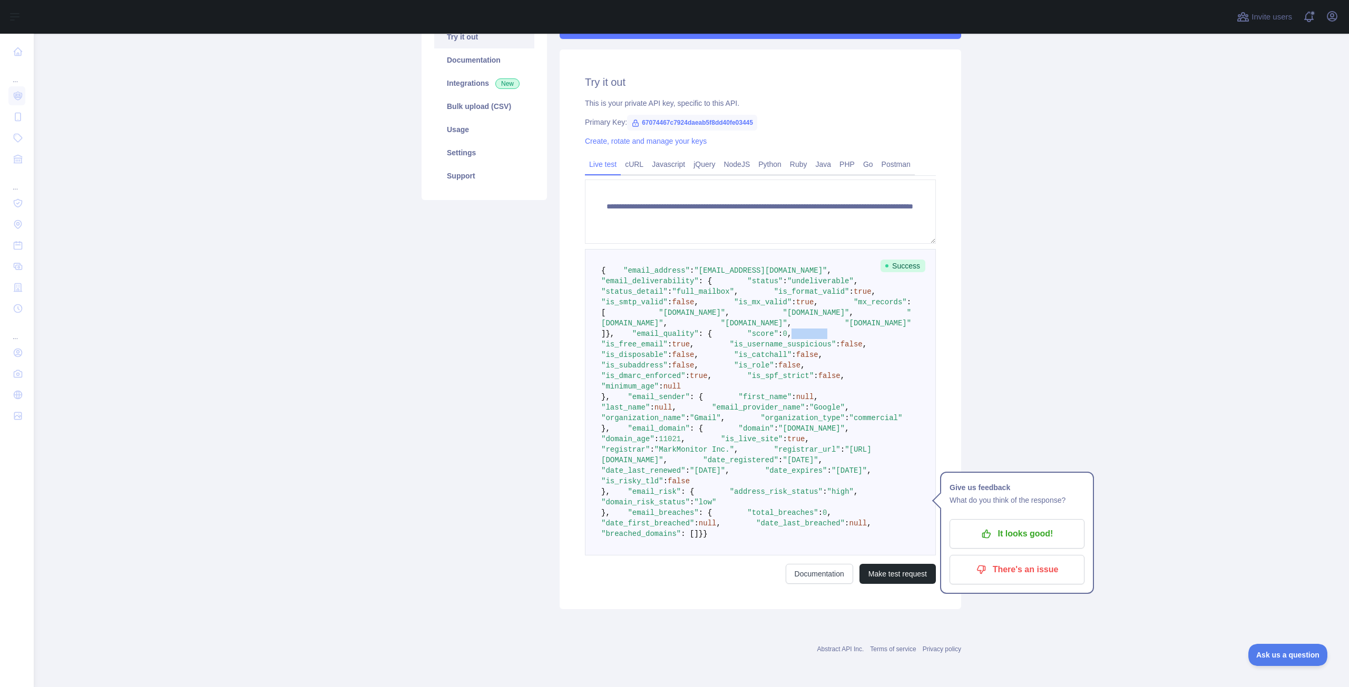
click at [734, 249] on pre "{ "email_address" : "sergoworking718@gmail.com" , "email_deliverability" : { "s…" at bounding box center [760, 402] width 351 height 307
drag, startPoint x: 638, startPoint y: 248, endPoint x: 717, endPoint y: 249, distance: 79.0
click at [730, 340] on span ""is_username_suspicious"" at bounding box center [783, 344] width 106 height 8
click at [651, 351] on span ""is_disposable"" at bounding box center [634, 355] width 66 height 8
drag, startPoint x: 624, startPoint y: 260, endPoint x: 711, endPoint y: 261, distance: 86.9
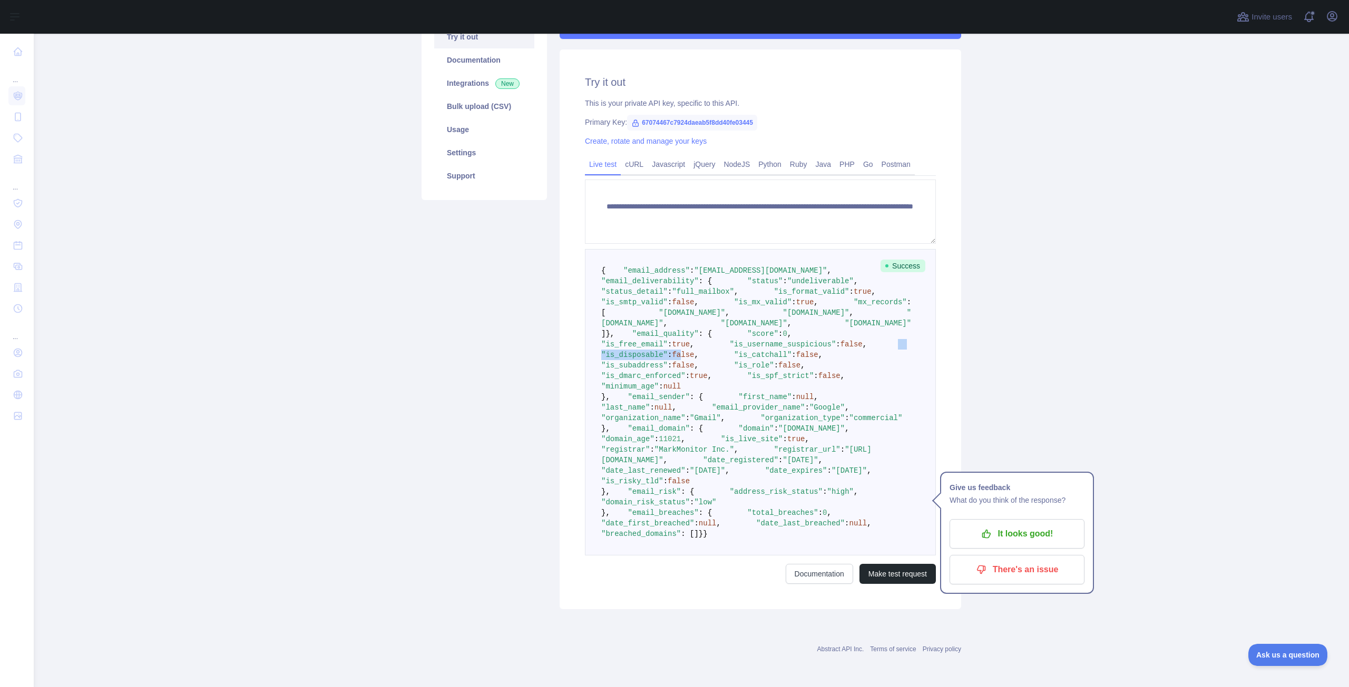
click at [711, 340] on span ""is_disposable" : false ," at bounding box center [751, 349] width 301 height 19
drag, startPoint x: 625, startPoint y: 271, endPoint x: 701, endPoint y: 268, distance: 75.4
click at [698, 351] on span ""is_catchall" : false ," at bounding box center [760, 355] width 124 height 8
drag, startPoint x: 687, startPoint y: 282, endPoint x: 696, endPoint y: 282, distance: 9.0
click at [711, 280] on pre "{ "email_address" : "sergoworking718@gmail.com" , "email_deliverability" : { "s…" at bounding box center [760, 402] width 351 height 307
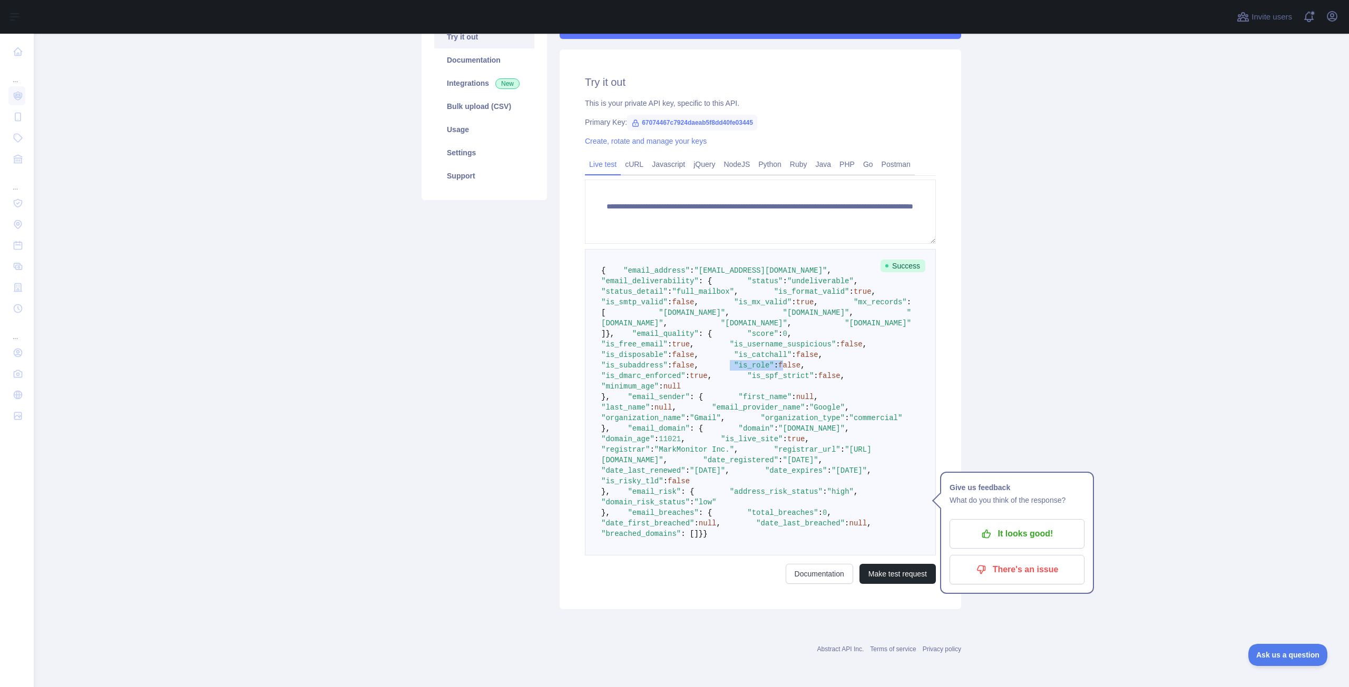
drag, startPoint x: 624, startPoint y: 293, endPoint x: 685, endPoint y: 286, distance: 61.1
click at [683, 286] on pre "{ "email_address" : "sergoworking718@gmail.com" , "email_deliverability" : { "s…" at bounding box center [760, 402] width 351 height 307
drag, startPoint x: 624, startPoint y: 303, endPoint x: 722, endPoint y: 303, distance: 98.0
click at [719, 361] on span ""is_dmarc_enforced" : true ," at bounding box center [720, 370] width 239 height 19
drag, startPoint x: 647, startPoint y: 316, endPoint x: 716, endPoint y: 319, distance: 68.6
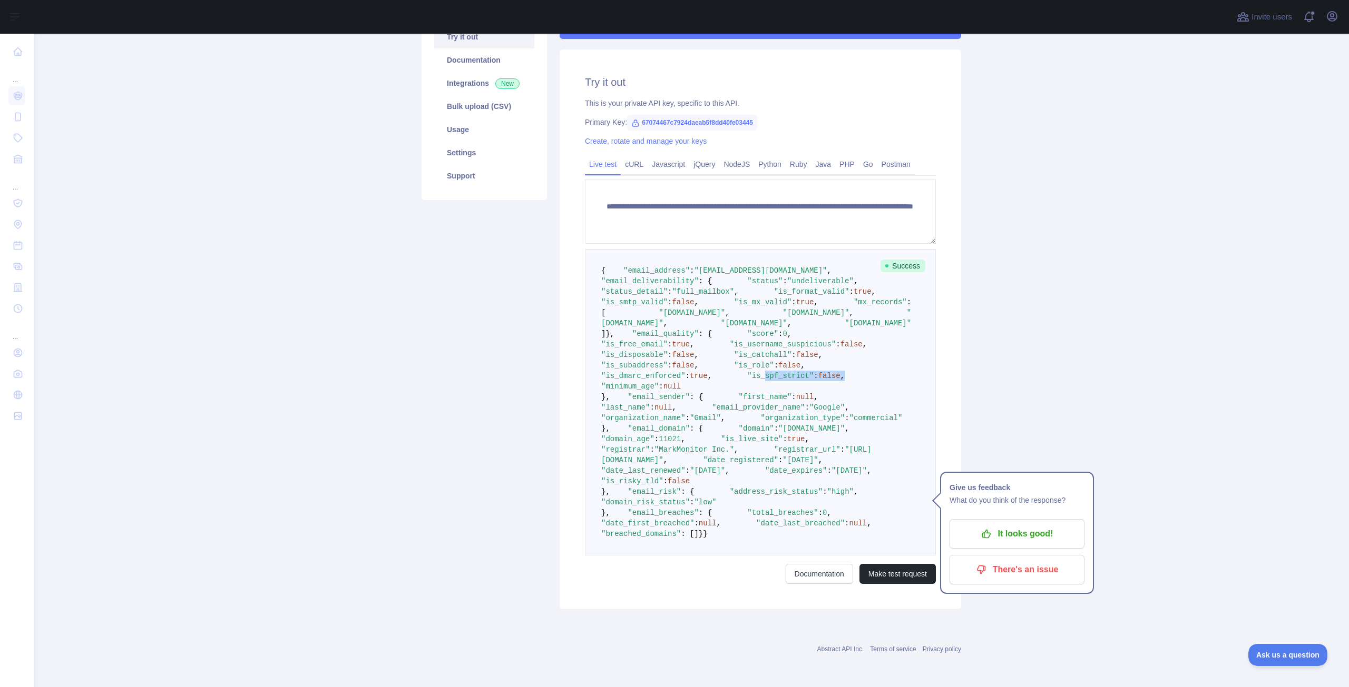
click at [722, 317] on pre "{ "email_address" : "sergoworking718@gmail.com" , "email_deliverability" : { "s…" at bounding box center [760, 402] width 351 height 307
click at [733, 321] on pre "{ "email_address" : "sergoworking718@gmail.com" , "email_deliverability" : { "s…" at bounding box center [760, 402] width 351 height 307
drag, startPoint x: 710, startPoint y: 355, endPoint x: 715, endPoint y: 353, distance: 5.9
click at [715, 353] on pre "{ "email_address" : "sergoworking718@gmail.com" , "email_deliverability" : { "s…" at bounding box center [760, 402] width 351 height 307
drag, startPoint x: 618, startPoint y: 369, endPoint x: 727, endPoint y: 368, distance: 109.6
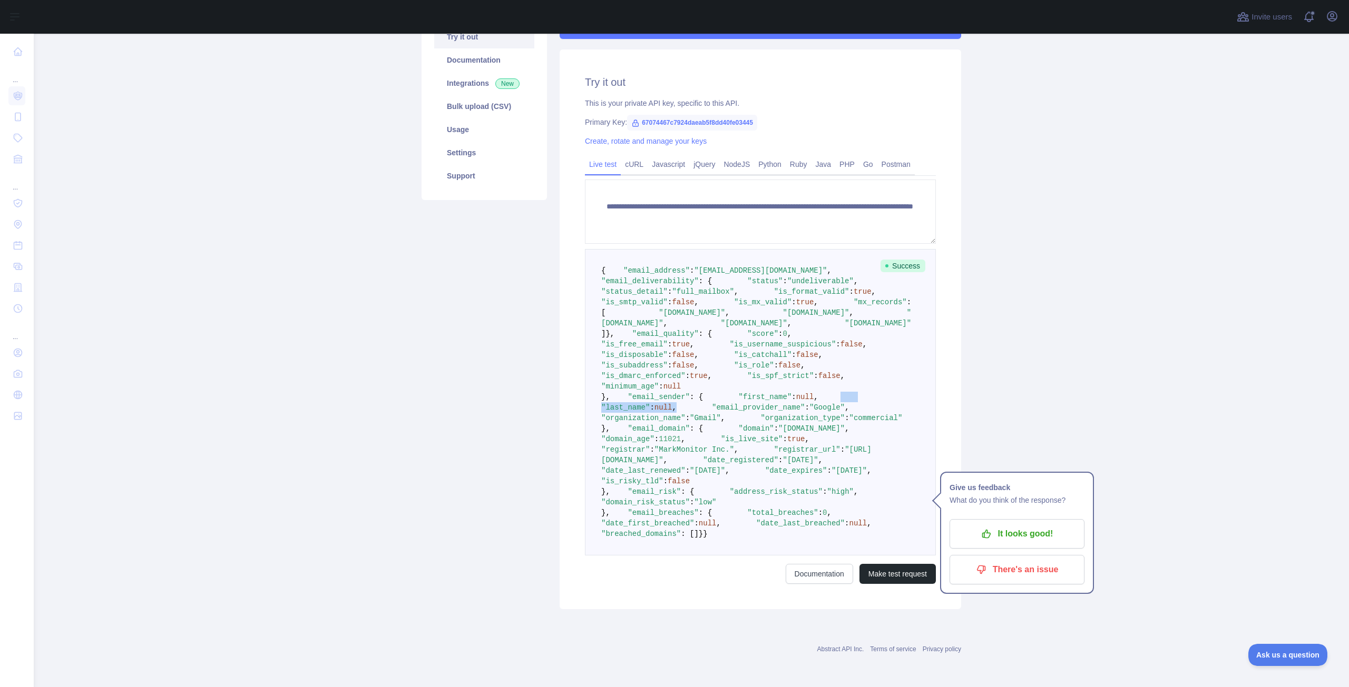
click at [722, 368] on pre "{ "email_address" : "sergoworking718@gmail.com" , "email_deliverability" : { "s…" at bounding box center [760, 402] width 351 height 307
drag, startPoint x: 615, startPoint y: 414, endPoint x: 717, endPoint y: 412, distance: 102.2
click at [717, 412] on pre "{ "email_address" : "sergoworking718@gmail.com" , "email_deliverability" : { "s…" at bounding box center [760, 402] width 351 height 307
click at [738, 425] on span ""domain"" at bounding box center [755, 429] width 35 height 8
drag, startPoint x: 652, startPoint y: 227, endPoint x: 713, endPoint y: 225, distance: 60.6
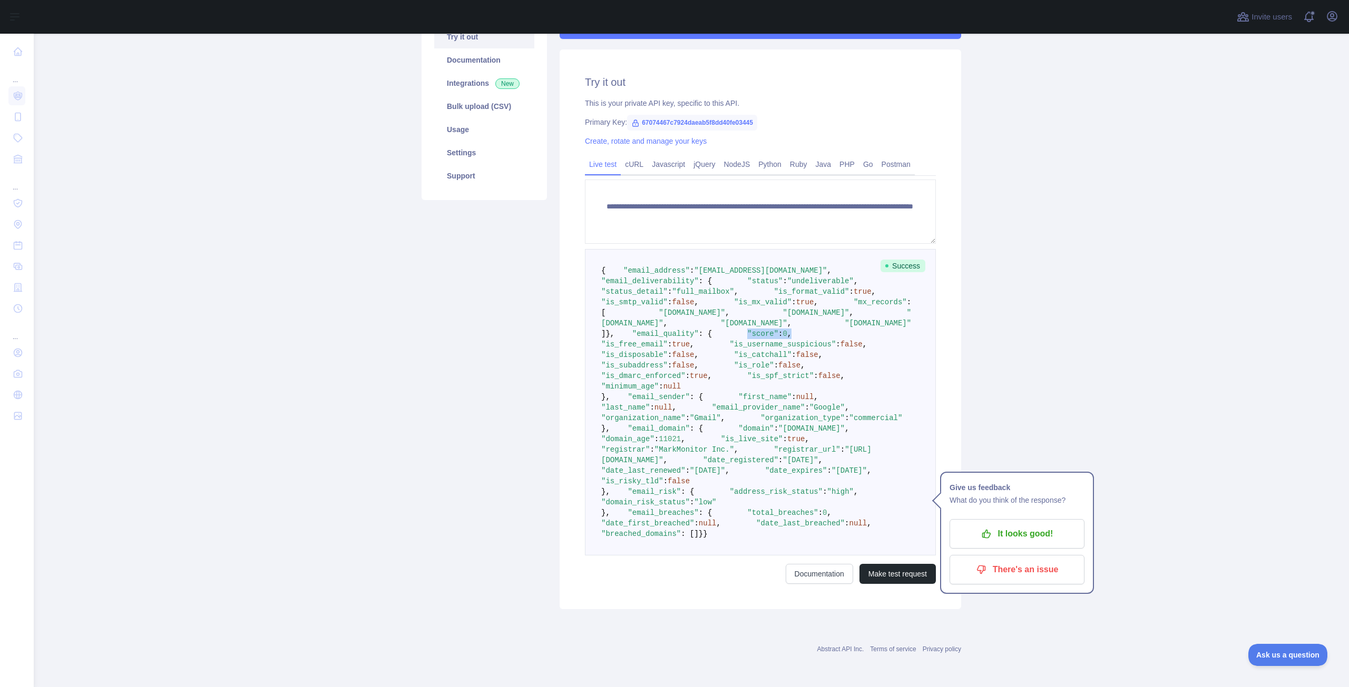
click at [713, 249] on pre "{ "email_address" : "sergoworking718@gmail.com" , "email_deliverability" : { "s…" at bounding box center [760, 402] width 351 height 307
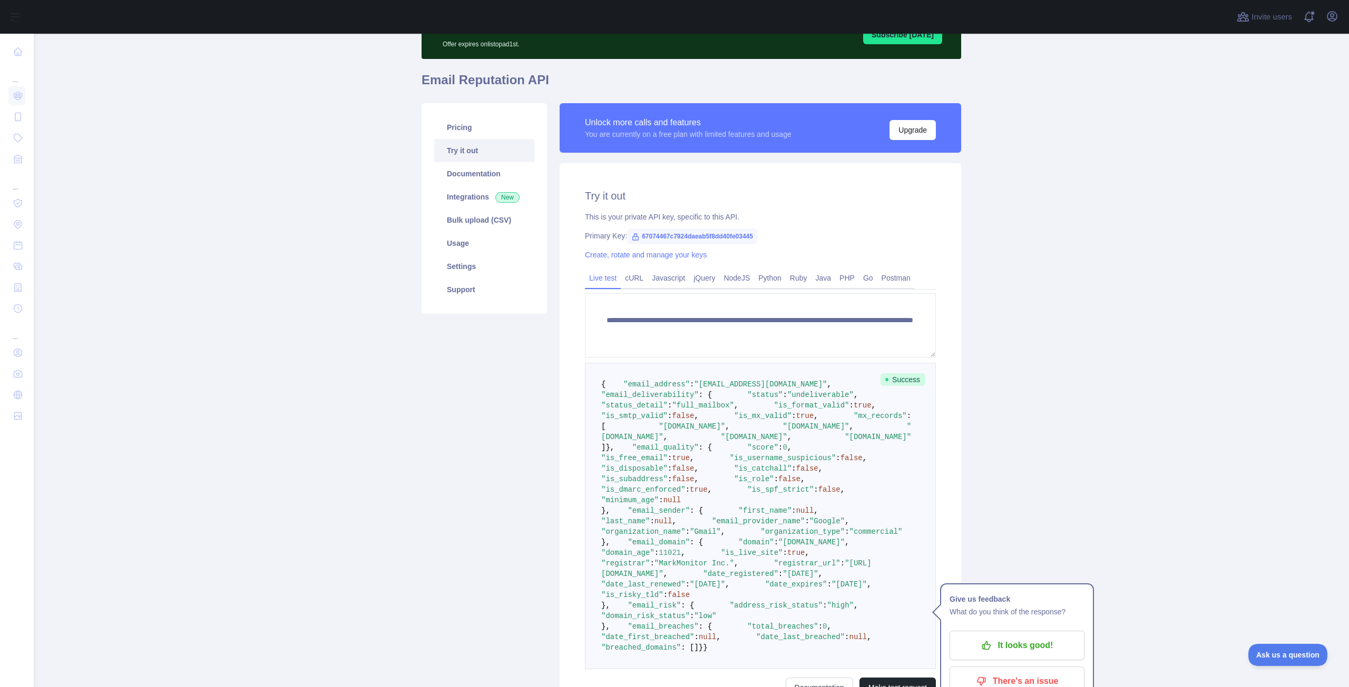
scroll to position [0, 0]
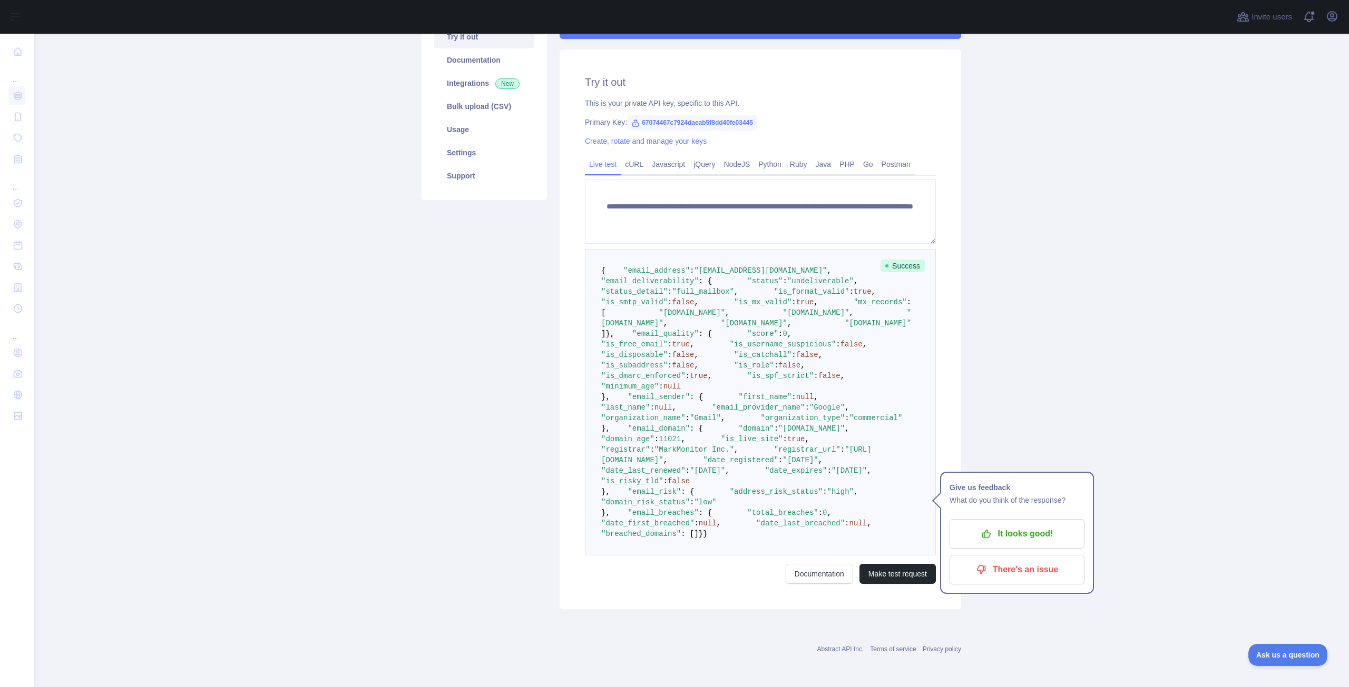
drag, startPoint x: 517, startPoint y: 449, endPoint x: 513, endPoint y: 453, distance: 6.3
drag, startPoint x: 513, startPoint y: 453, endPoint x: 488, endPoint y: 498, distance: 51.6
click at [479, 504] on div "Pricing Try it out Documentation Integrations New Bulk upload (CSV) Usage Setti…" at bounding box center [484, 299] width 138 height 620
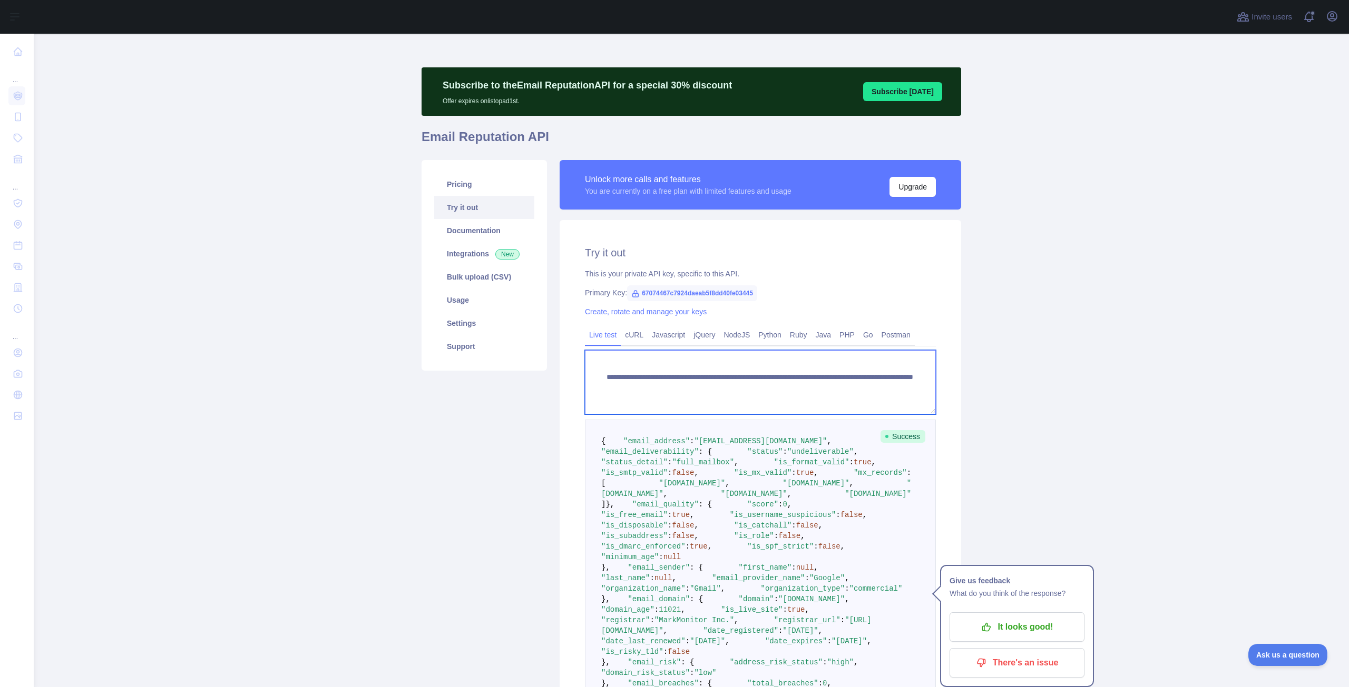
drag, startPoint x: 887, startPoint y: 388, endPoint x: 785, endPoint y: 396, distance: 102.0
click at [785, 396] on textarea "**********" at bounding box center [760, 382] width 351 height 64
paste textarea
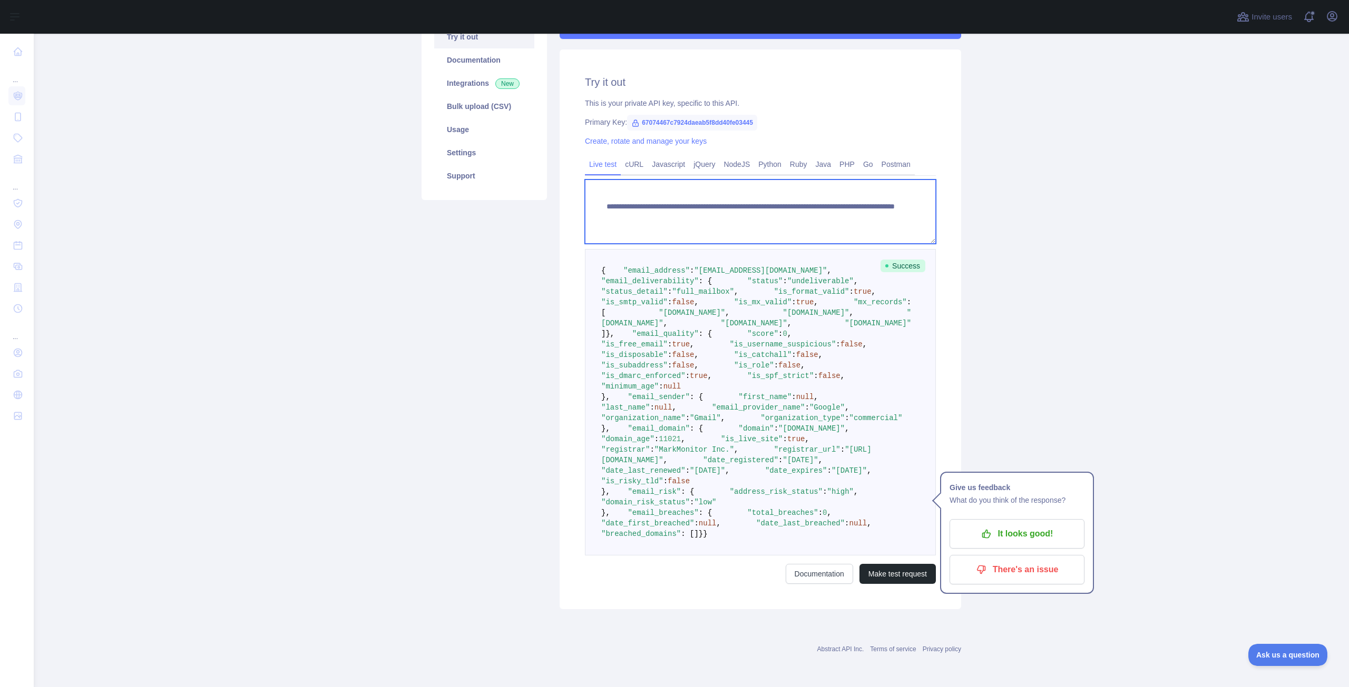
scroll to position [497, 0]
click at [903, 580] on button "Make test request" at bounding box center [897, 574] width 76 height 20
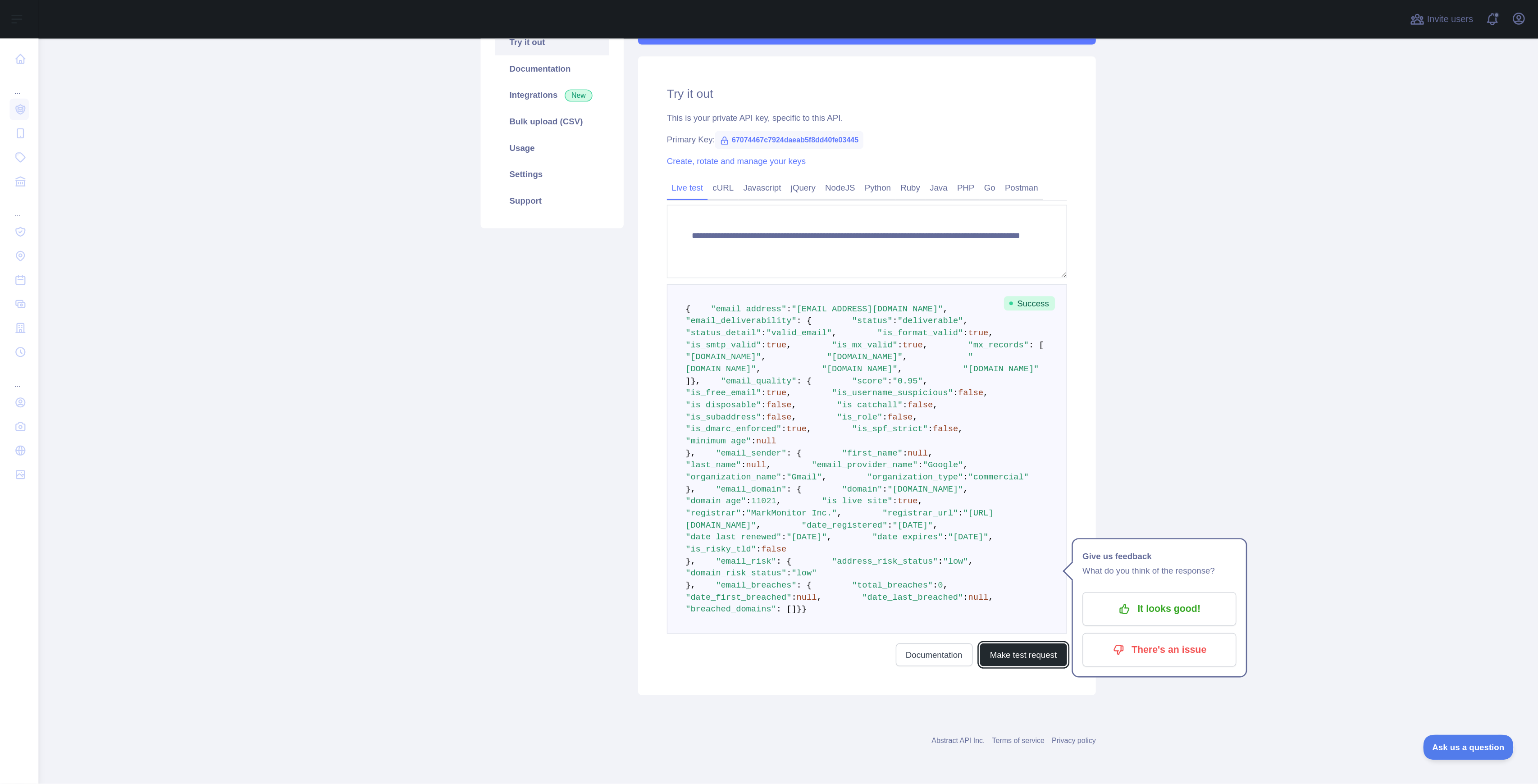
scroll to position [135, 0]
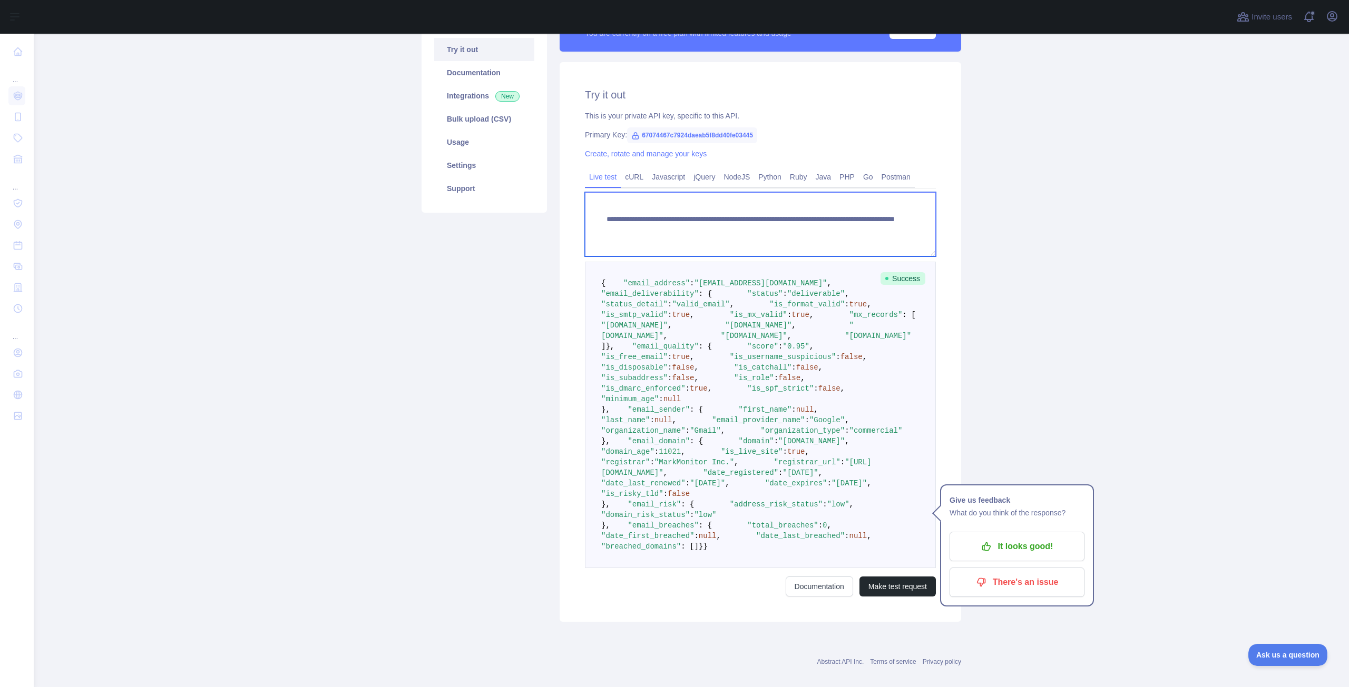
drag, startPoint x: 875, startPoint y: 231, endPoint x: 785, endPoint y: 231, distance: 90.1
click at [785, 231] on textarea "**********" at bounding box center [760, 224] width 351 height 64
paste textarea "***"
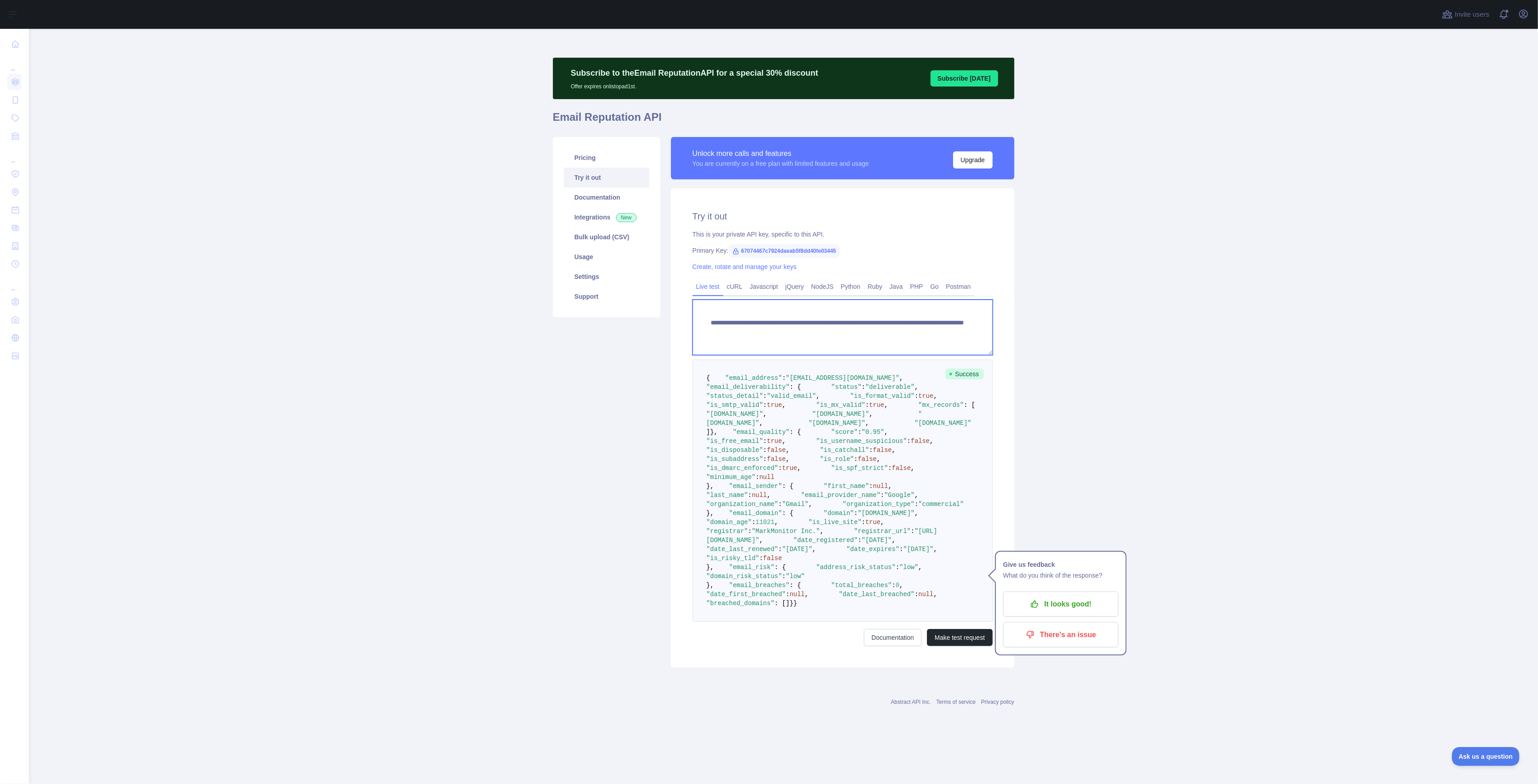
scroll to position [231, 0]
type textarea "**********"
click at [940, 587] on button "Make test request" at bounding box center [960, 637] width 65 height 17
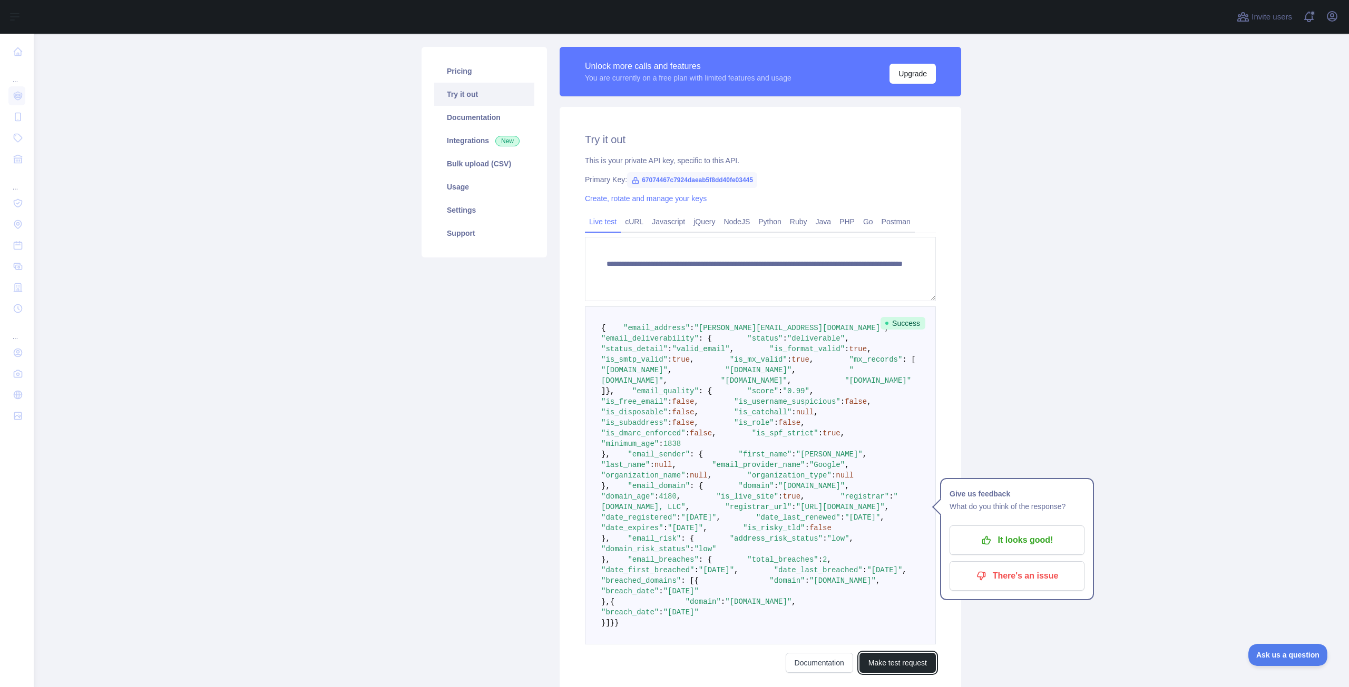
scroll to position [0, 0]
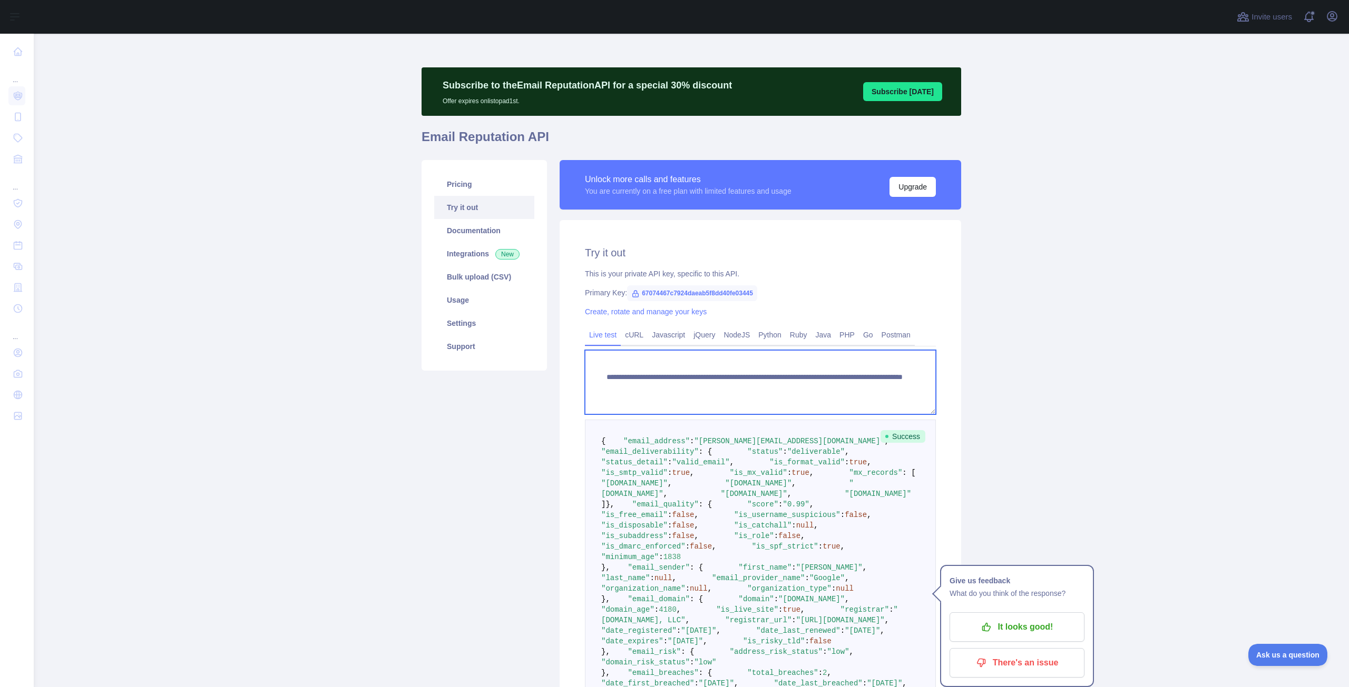
drag, startPoint x: 862, startPoint y: 385, endPoint x: 783, endPoint y: 383, distance: 79.0
click at [783, 383] on textarea "**********" at bounding box center [760, 382] width 351 height 64
paste textarea
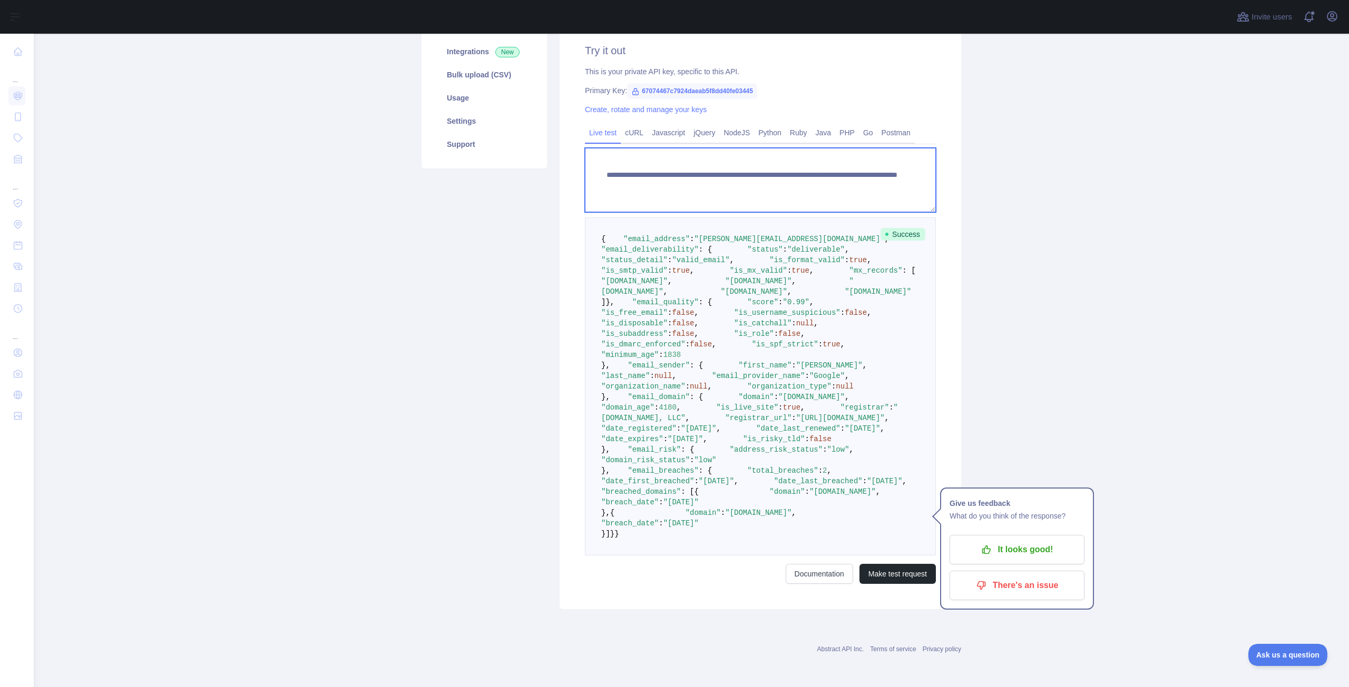
scroll to position [592, 0]
click at [887, 568] on button "Make test request" at bounding box center [897, 574] width 76 height 20
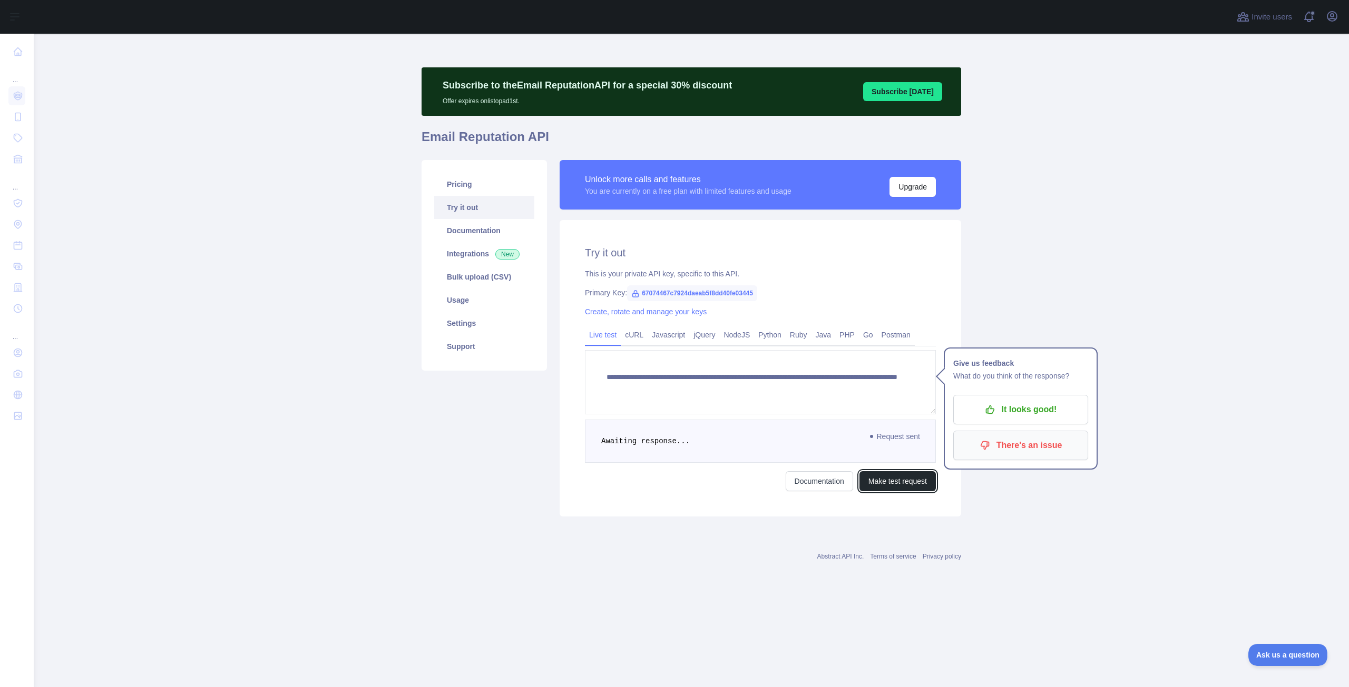
scroll to position [0, 0]
click at [1013, 516] on main "**********" at bounding box center [691, 361] width 1315 height 654
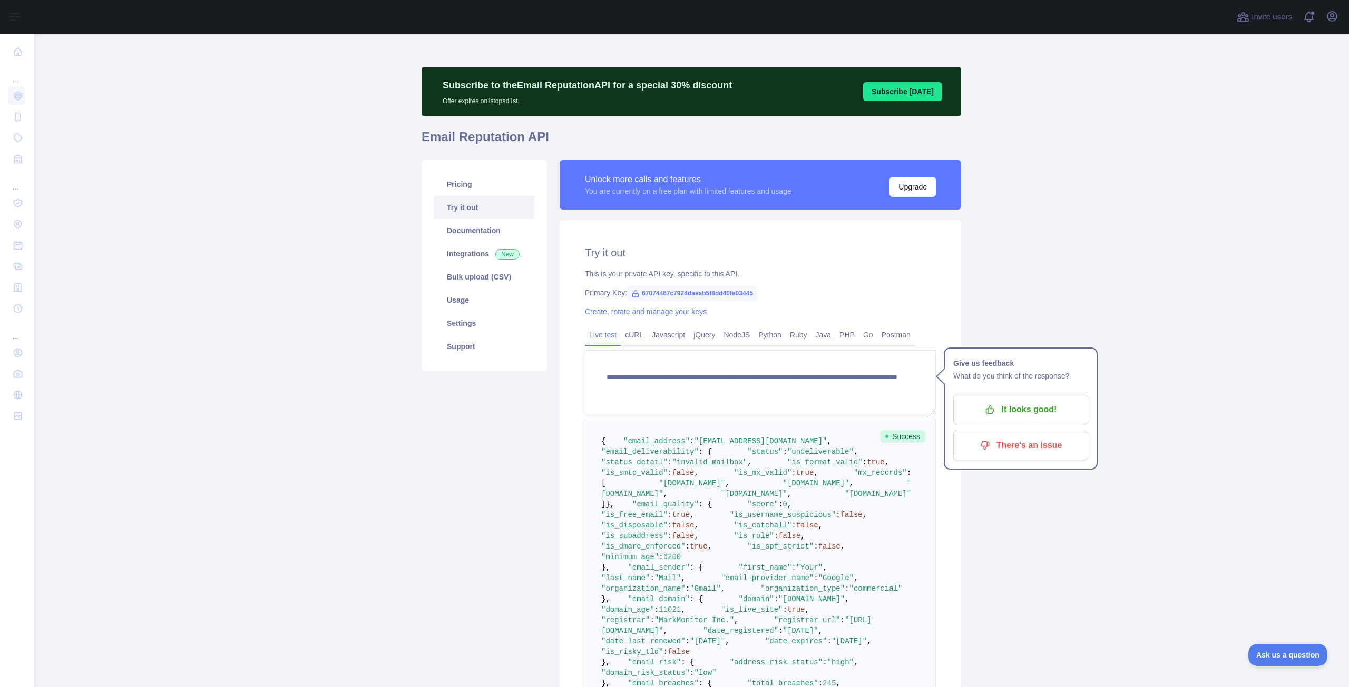
click at [1024, 297] on main "**********" at bounding box center [691, 361] width 1315 height 654
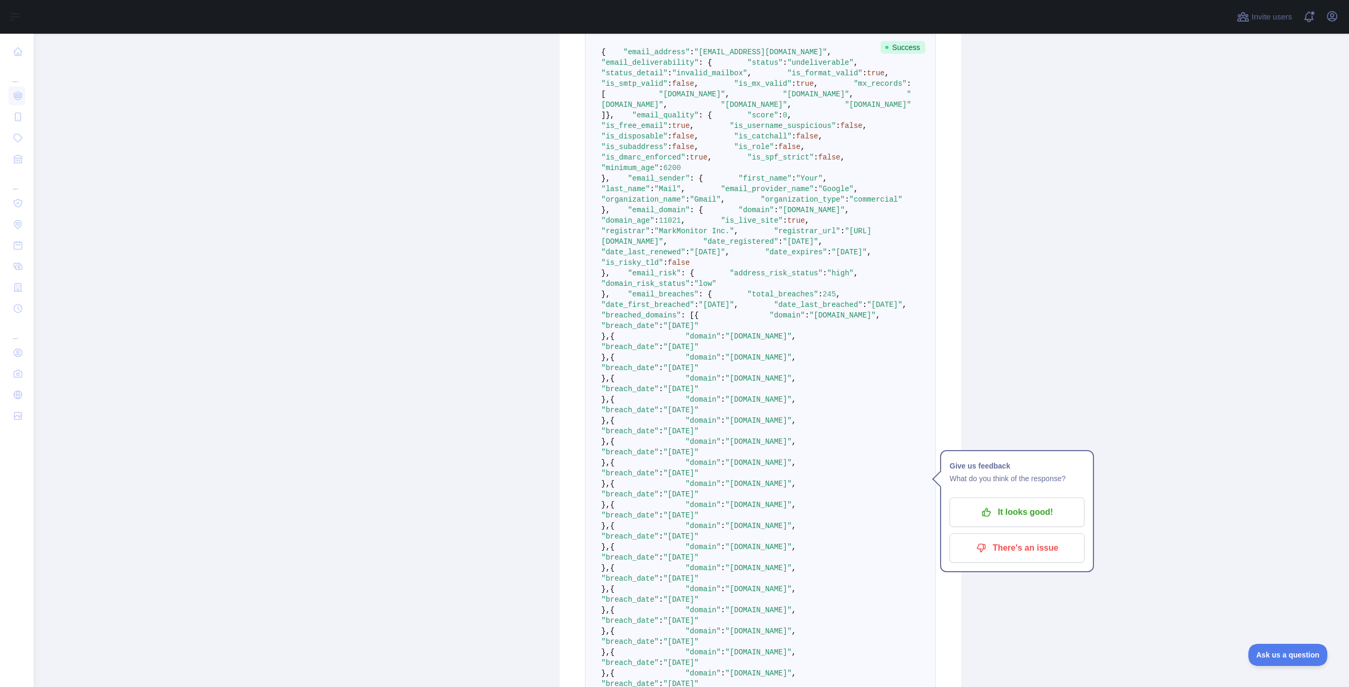
scroll to position [421, 0]
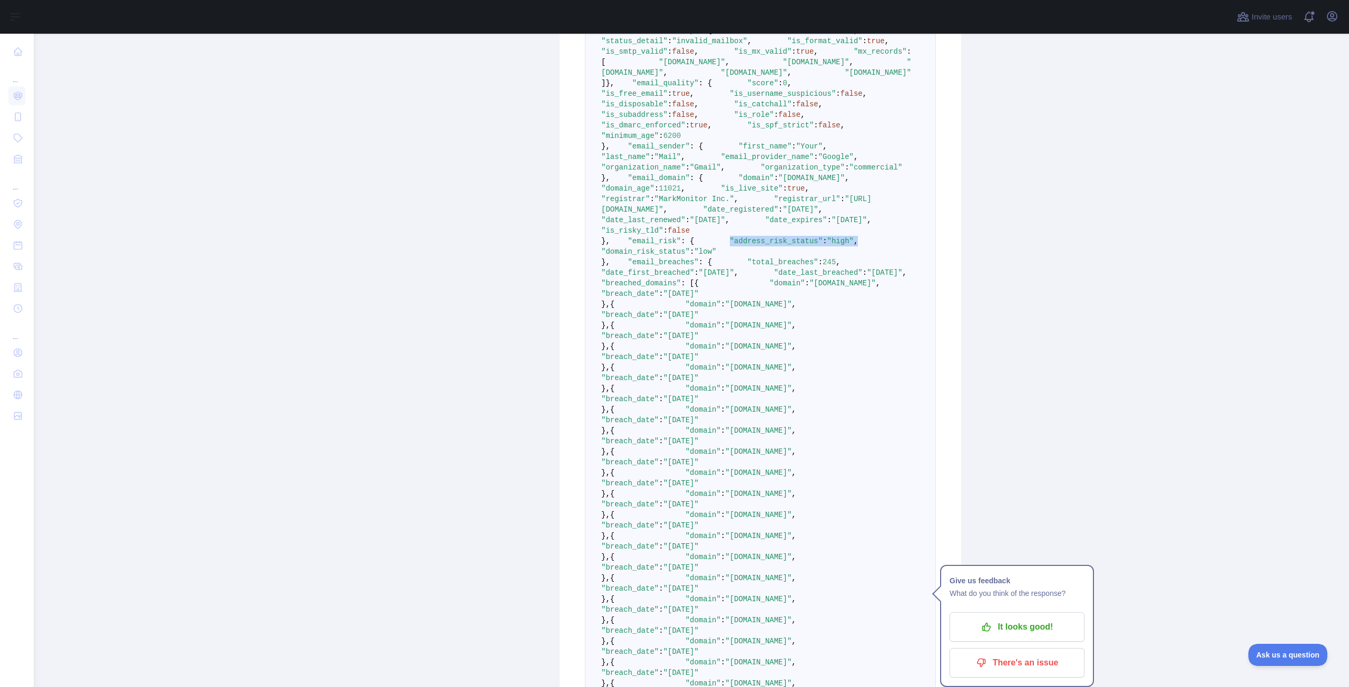
drag, startPoint x: 631, startPoint y: 512, endPoint x: 773, endPoint y: 511, distance: 141.7
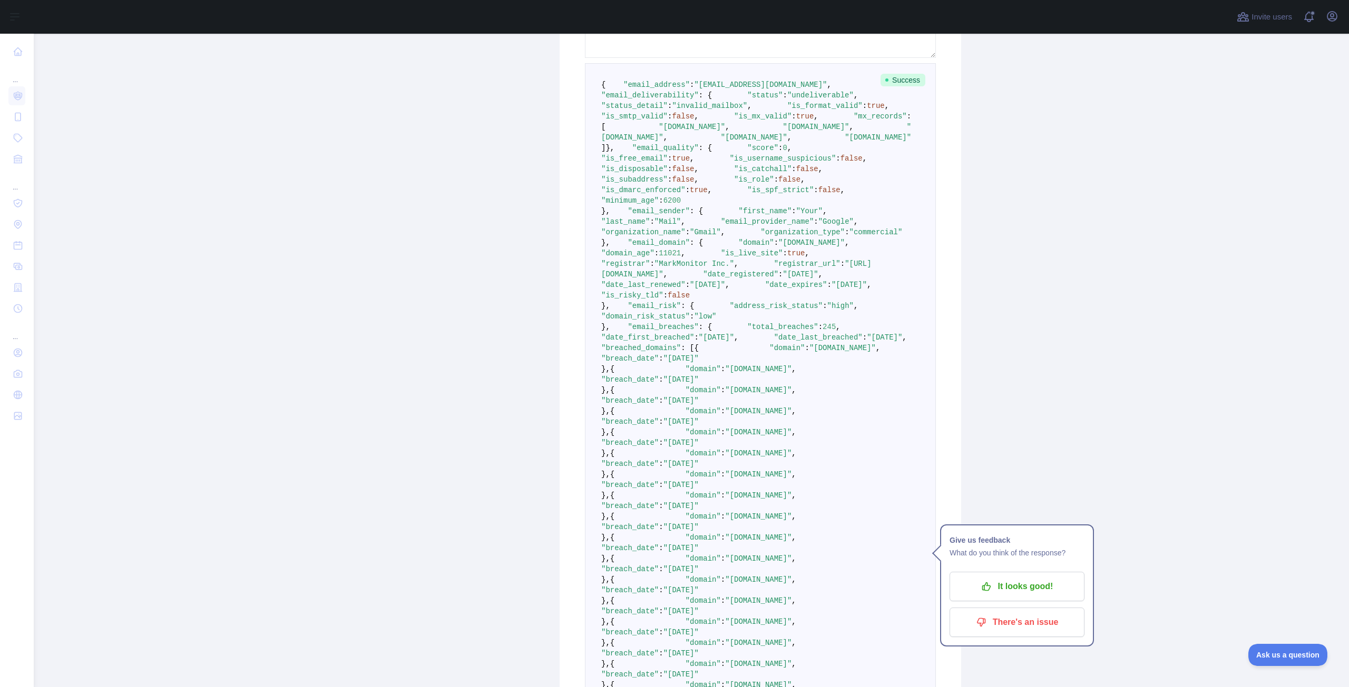
scroll to position [527, 0]
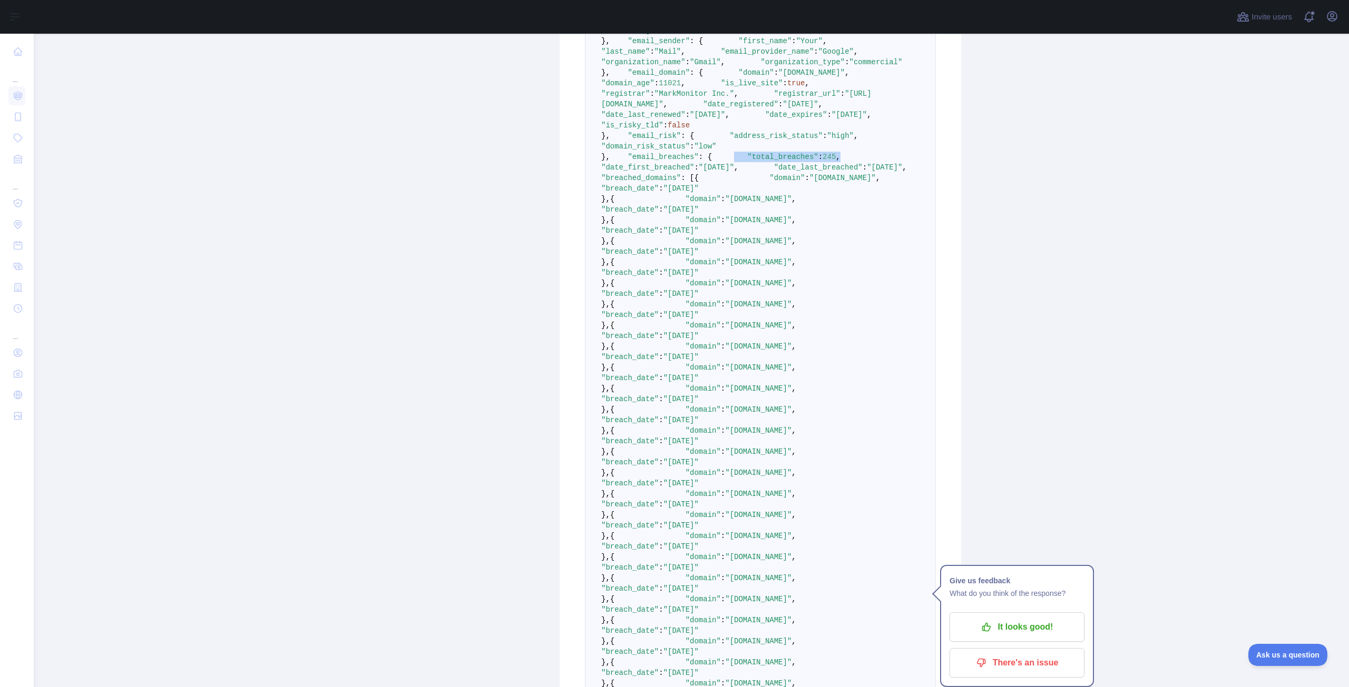
drag, startPoint x: 719, startPoint y: 450, endPoint x: 615, endPoint y: 456, distance: 103.4
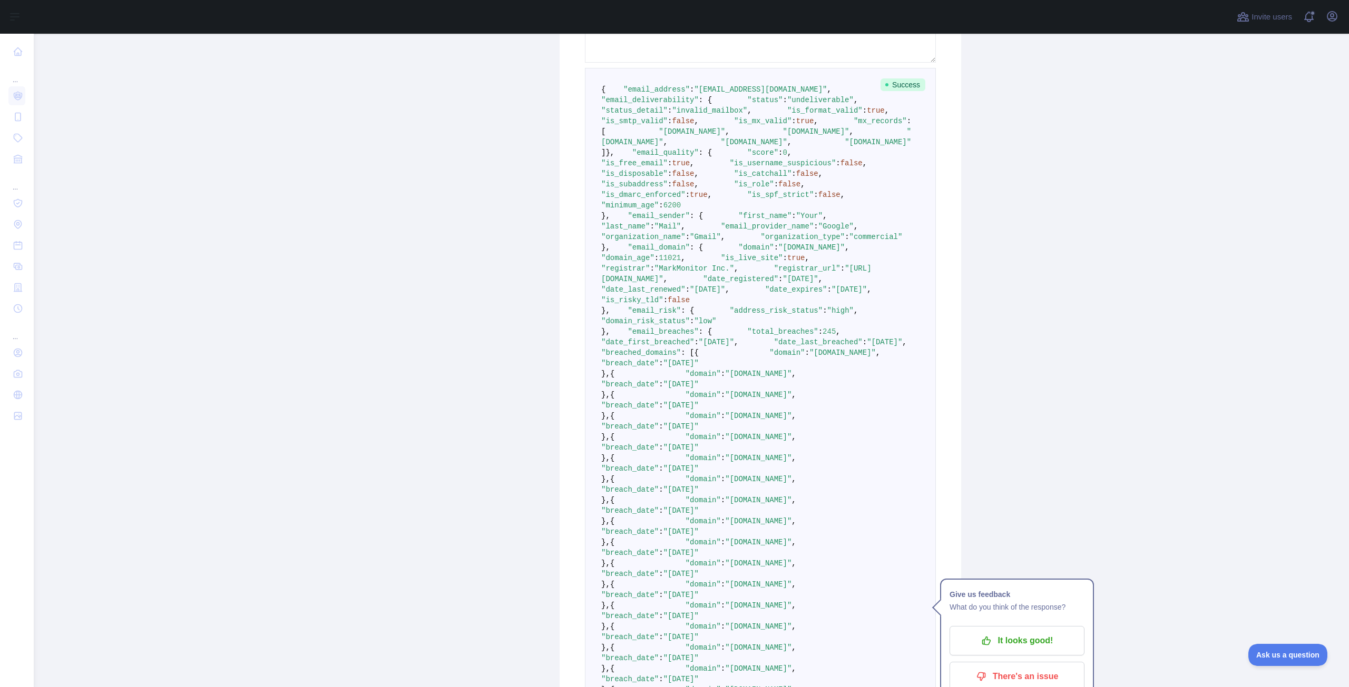
scroll to position [316, 0]
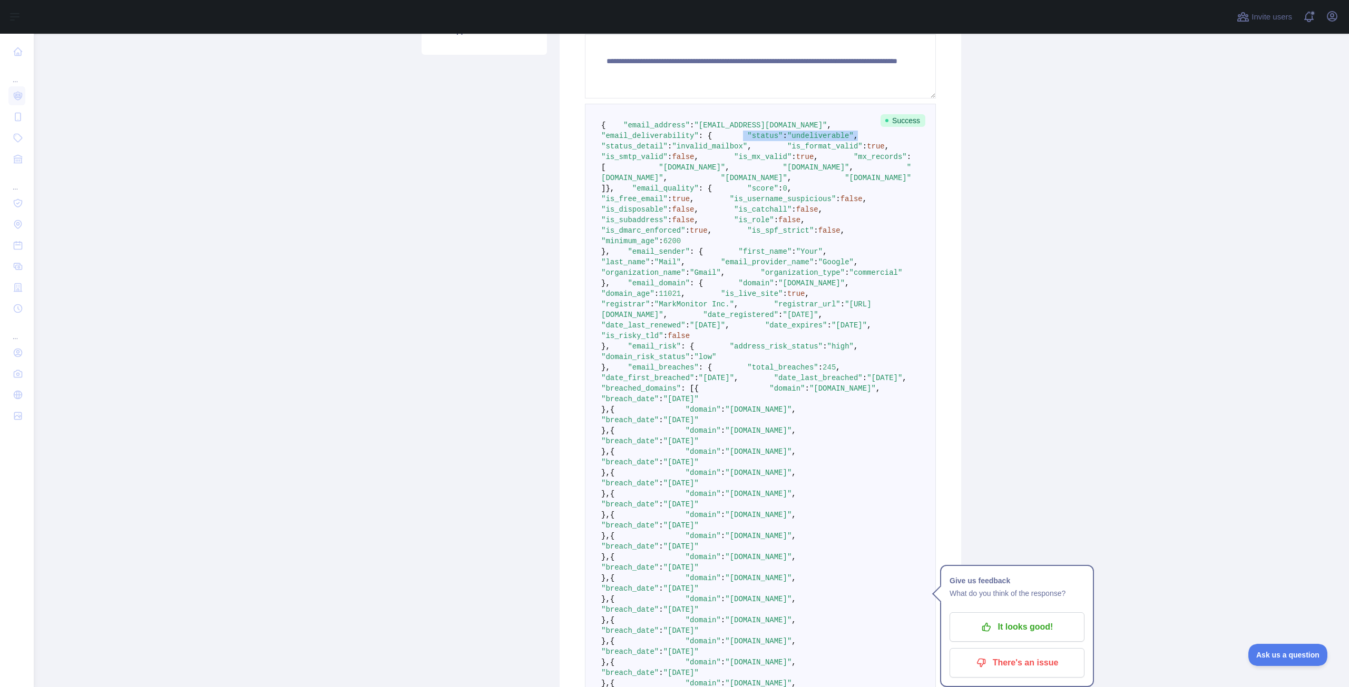
drag, startPoint x: 624, startPoint y: 158, endPoint x: 746, endPoint y: 154, distance: 121.7
drag, startPoint x: 624, startPoint y: 170, endPoint x: 792, endPoint y: 164, distance: 168.7
drag, startPoint x: 633, startPoint y: 301, endPoint x: 703, endPoint y: 300, distance: 70.1
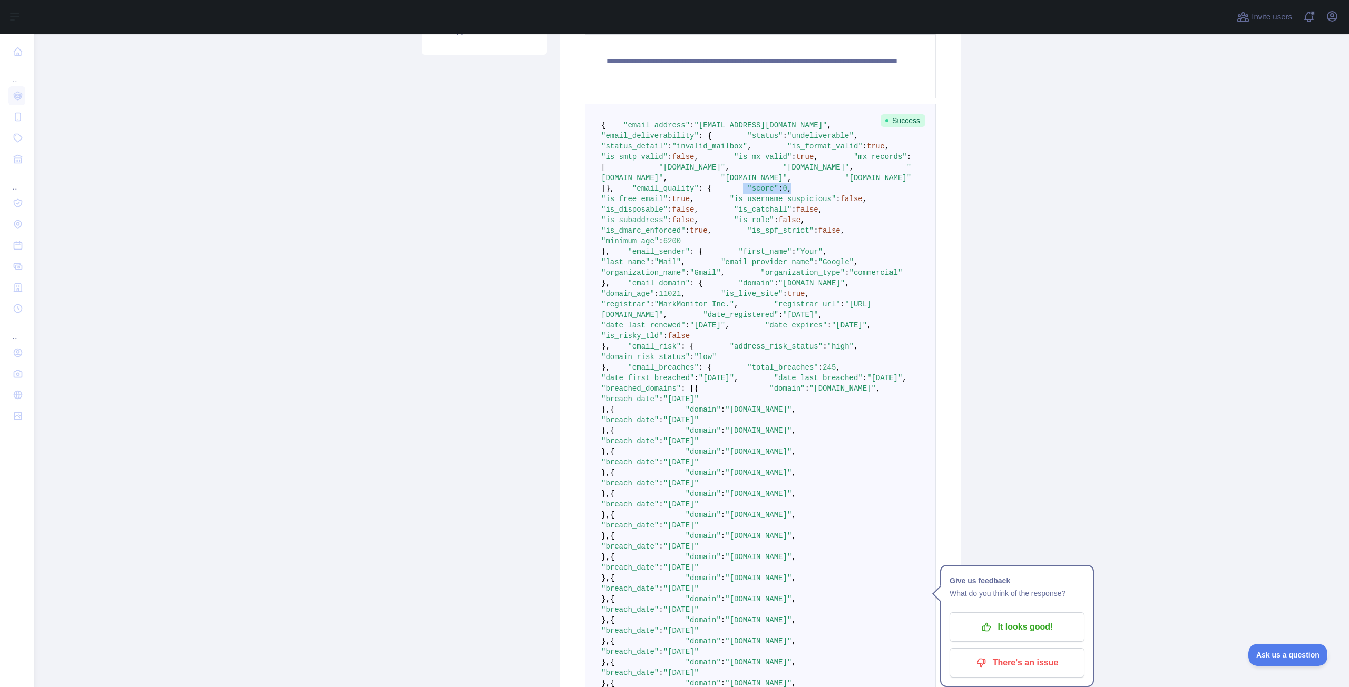
drag, startPoint x: 614, startPoint y: 320, endPoint x: 781, endPoint y: 320, distance: 167.0
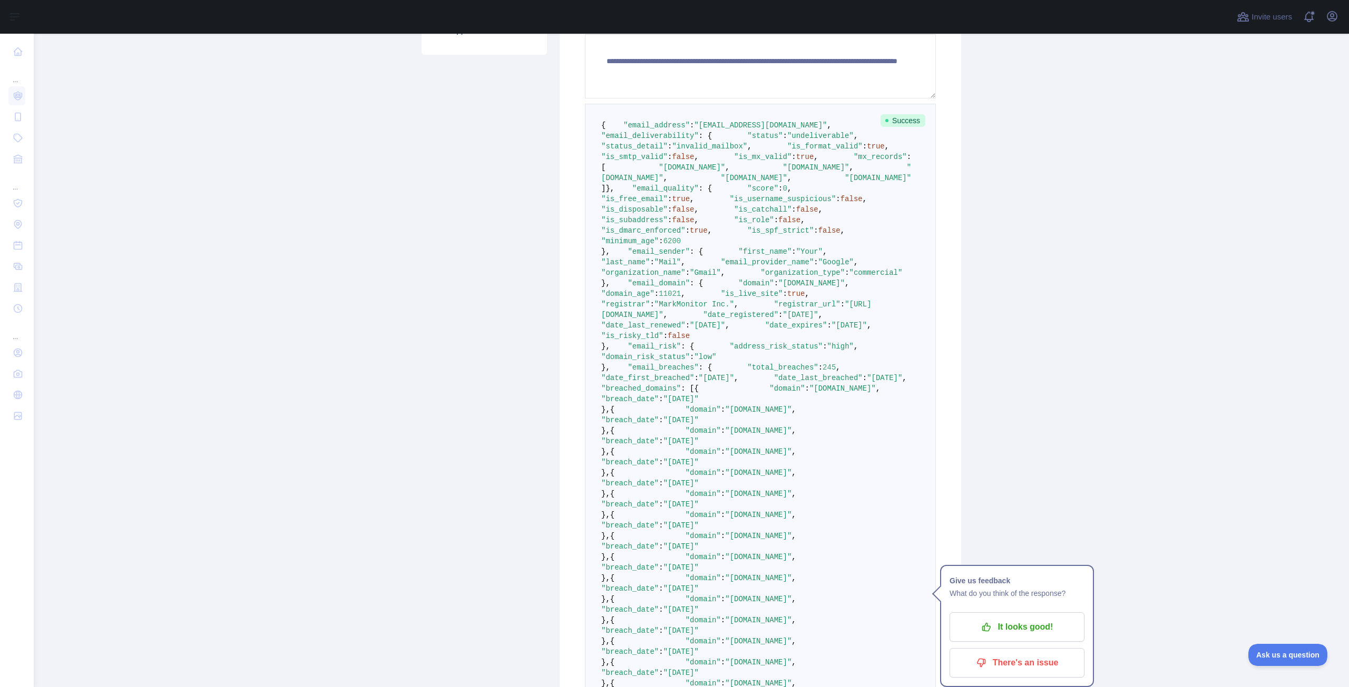
drag, startPoint x: 629, startPoint y: 398, endPoint x: 764, endPoint y: 401, distance: 135.4
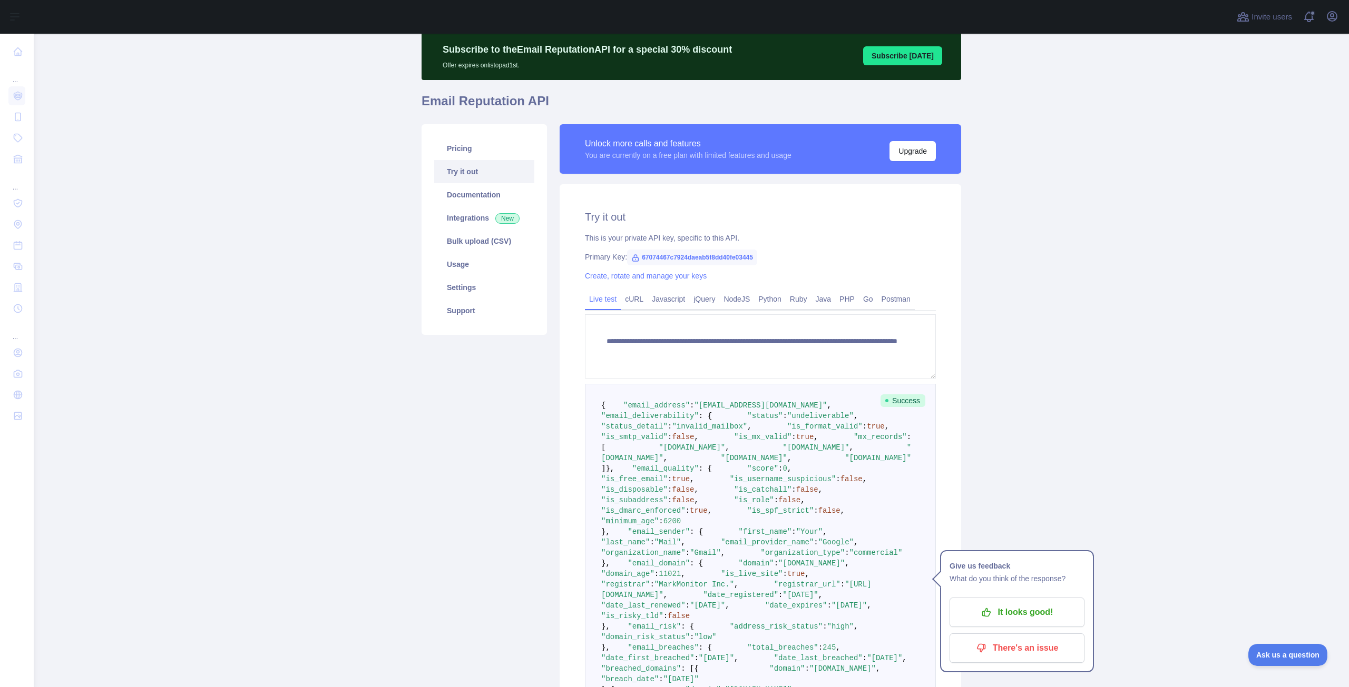
scroll to position [0, 0]
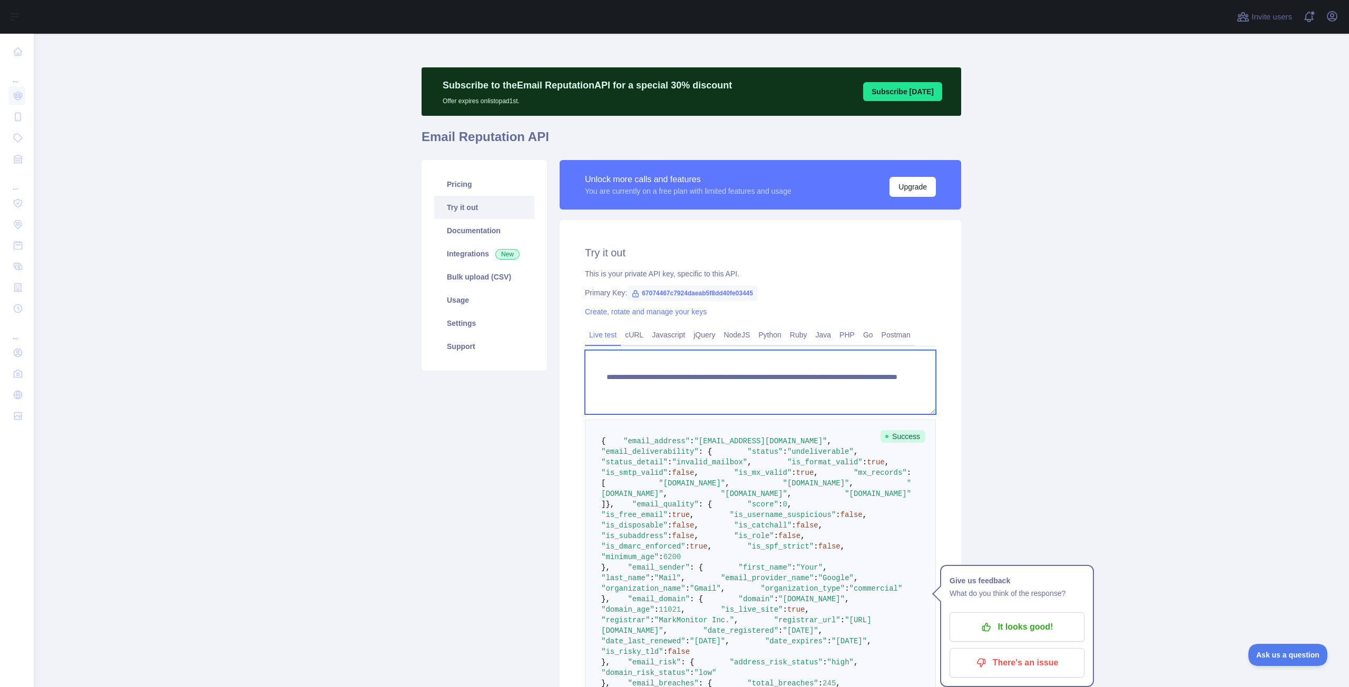
drag, startPoint x: 847, startPoint y: 389, endPoint x: 785, endPoint y: 392, distance: 61.2
click at [785, 392] on textarea "**********" at bounding box center [760, 382] width 351 height 64
paste textarea "********"
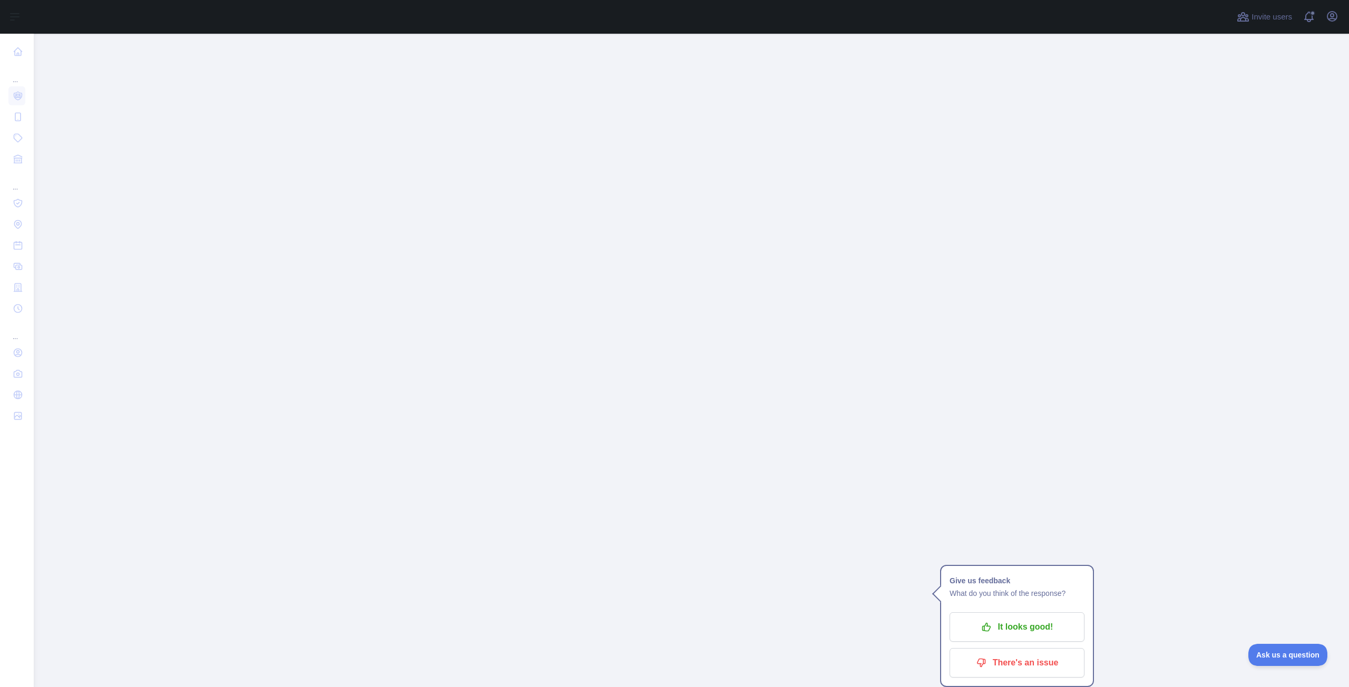
scroll to position [10832, 0]
type textarea "**********"
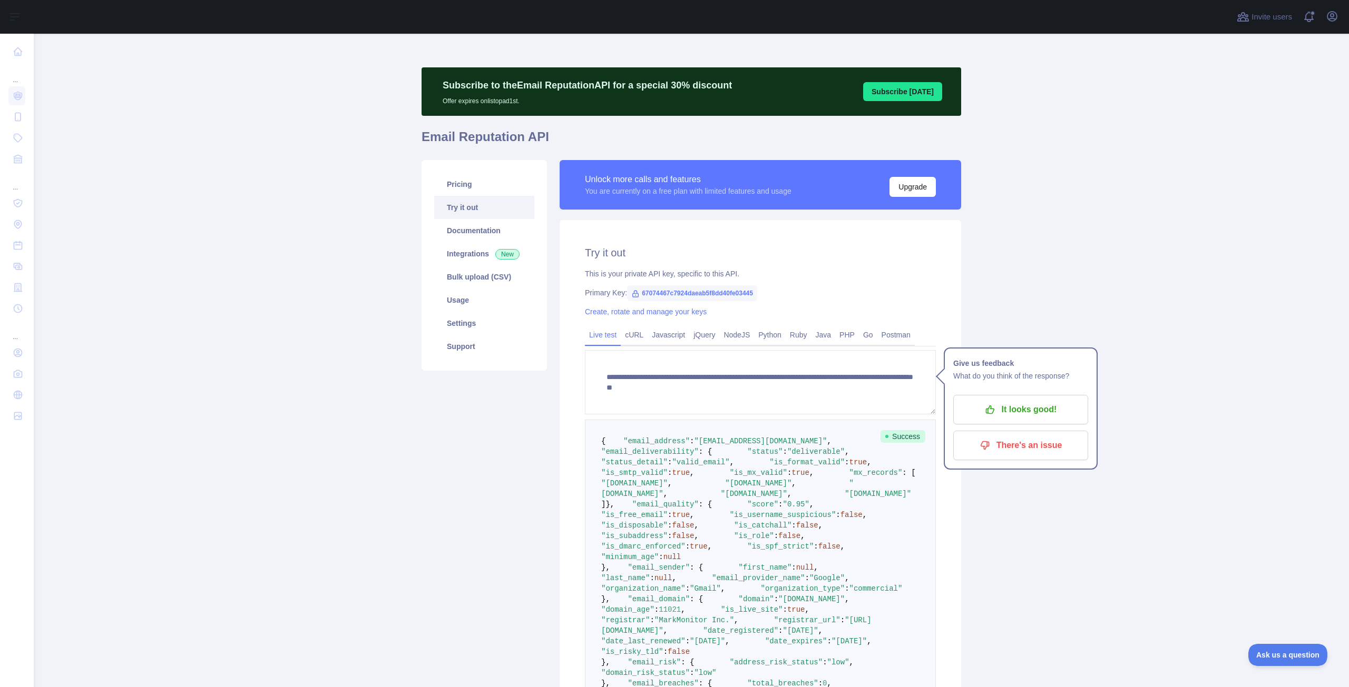
click at [1073, 552] on main "**********" at bounding box center [691, 361] width 1315 height 654
